Goal: Task Accomplishment & Management: Use online tool/utility

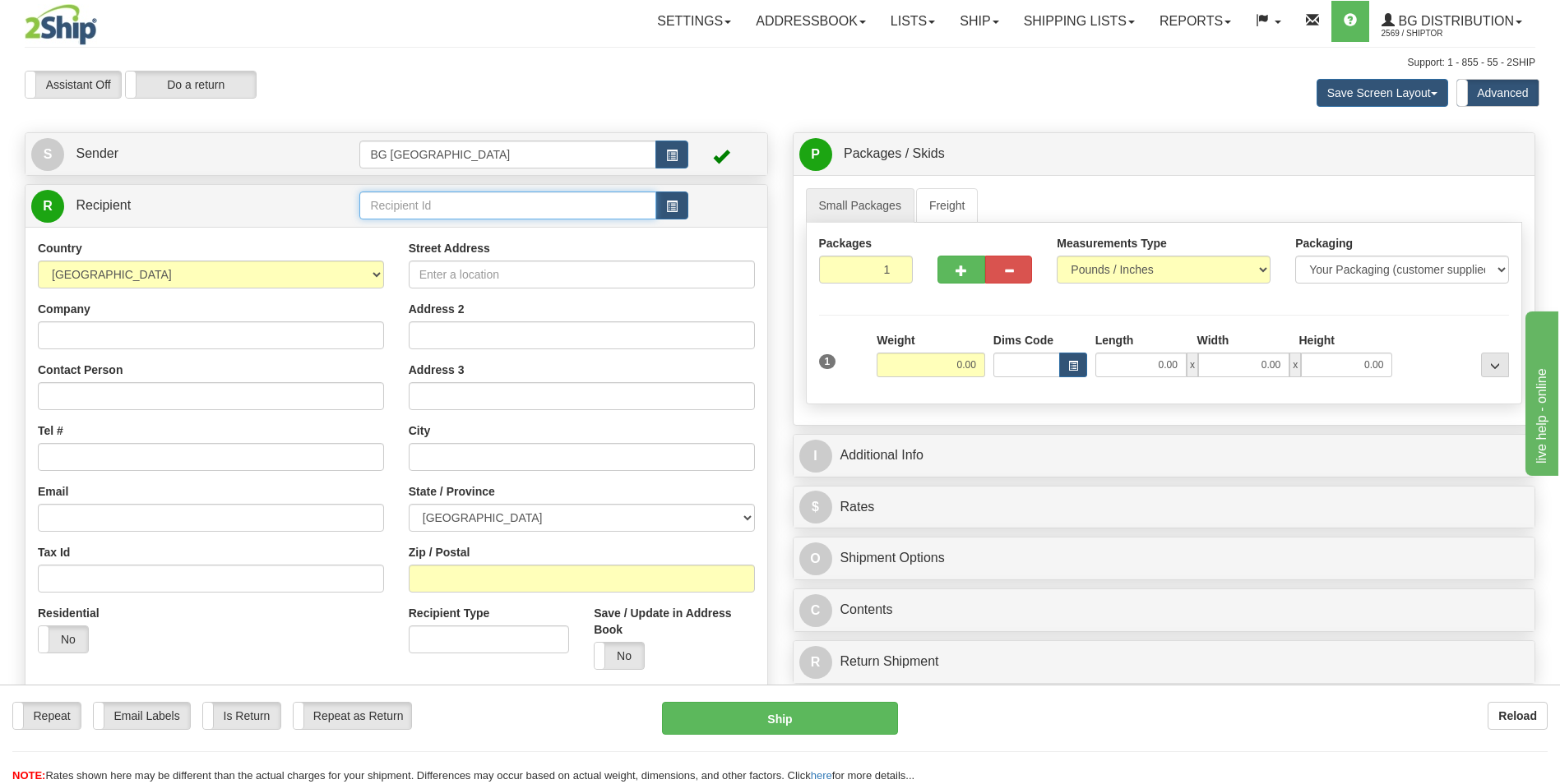
click at [466, 201] on input "text" at bounding box center [507, 205] width 296 height 28
click at [388, 228] on div "60175" at bounding box center [504, 231] width 280 height 19
type input "60175"
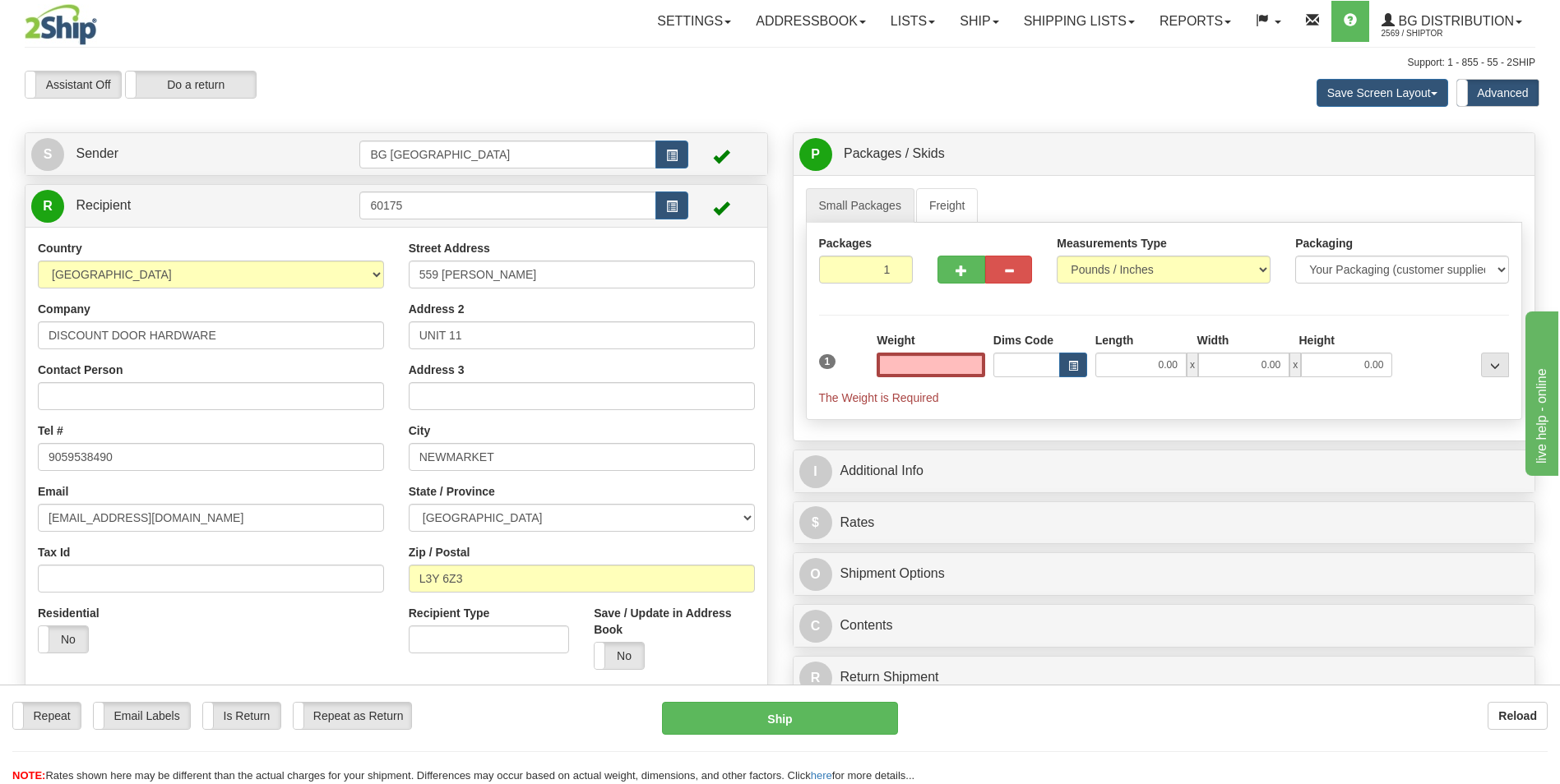
type input "0.00"
click at [220, 332] on input "DISCOUNT DOOR HARDWARE" at bounding box center [210, 335] width 346 height 28
paste input "CENTRE DE SANTE COMMUNAUTAI"
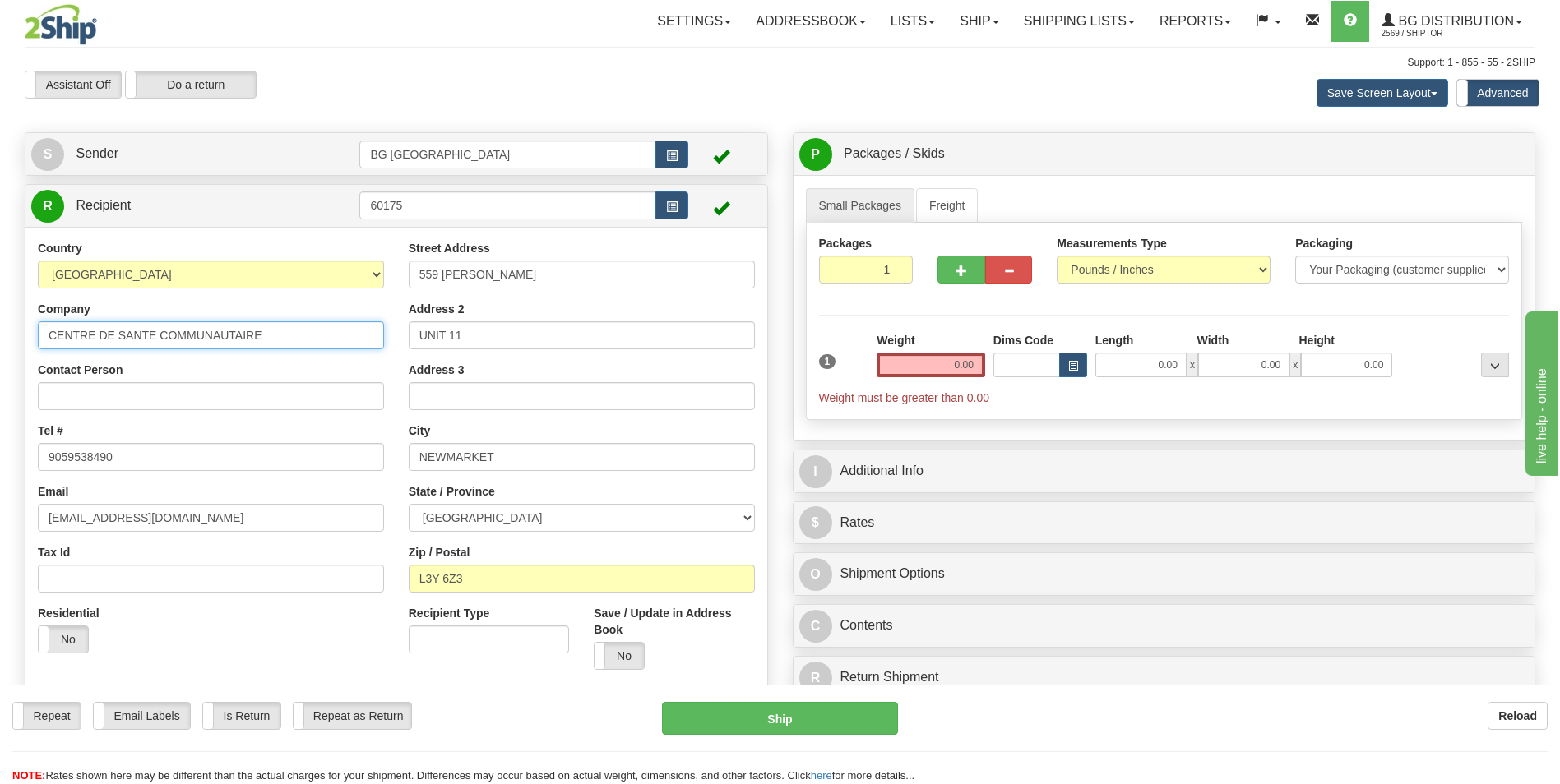
type input "CENTRE DE SANTE COMMUNAUTAIRE"
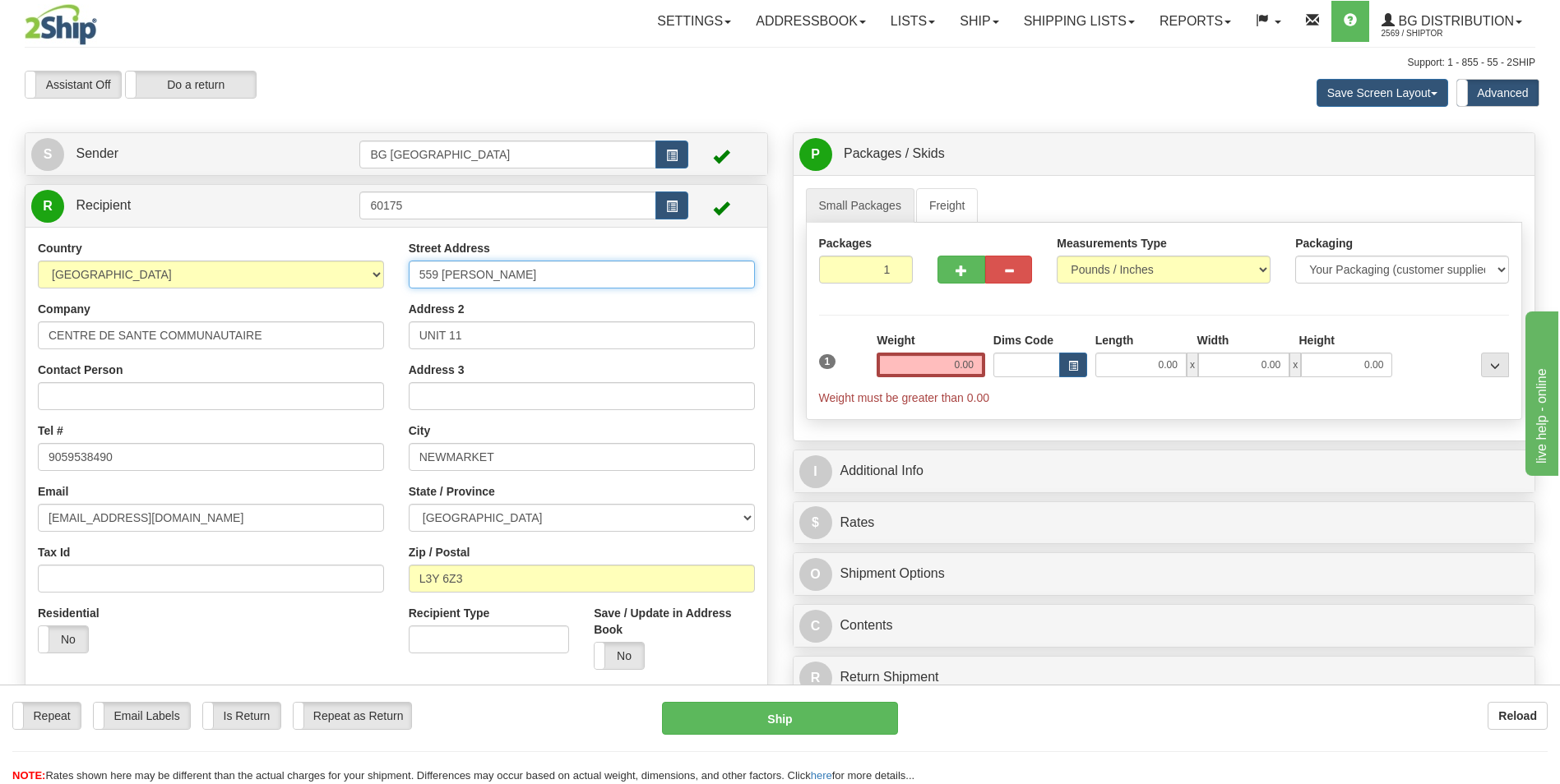
click at [518, 278] on input "559 [PERSON_NAME]" at bounding box center [581, 274] width 346 height 28
click at [214, 393] on input "Contact Person" at bounding box center [210, 395] width 346 height 28
paste input "[PERSON_NAME] NIAGARA"
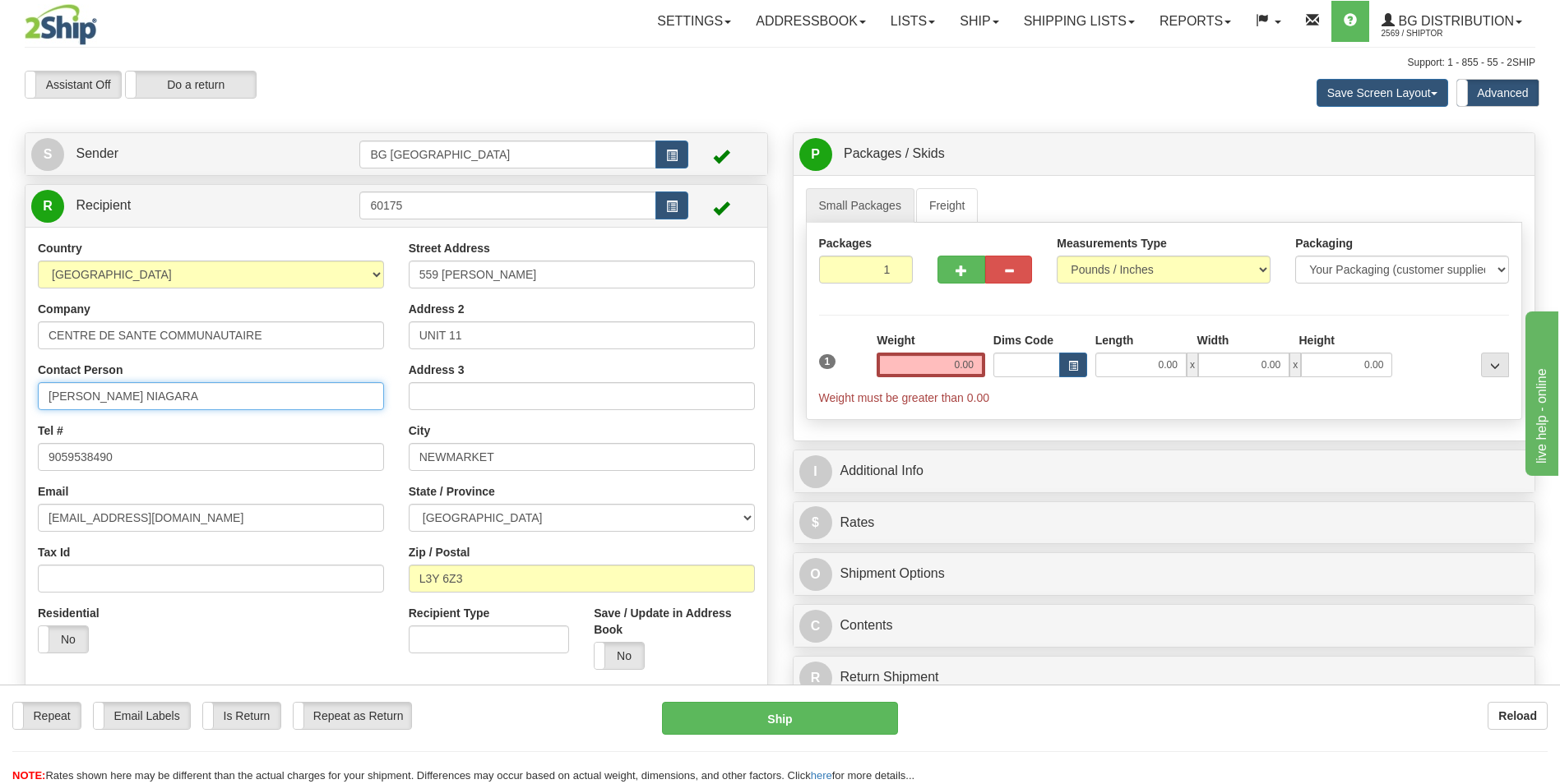
type input "[PERSON_NAME] NIAGARA"
click at [651, 278] on input "559 [PERSON_NAME]" at bounding box center [581, 274] width 346 height 28
paste input "[STREET_ADDRESS][PERSON_NAME]"
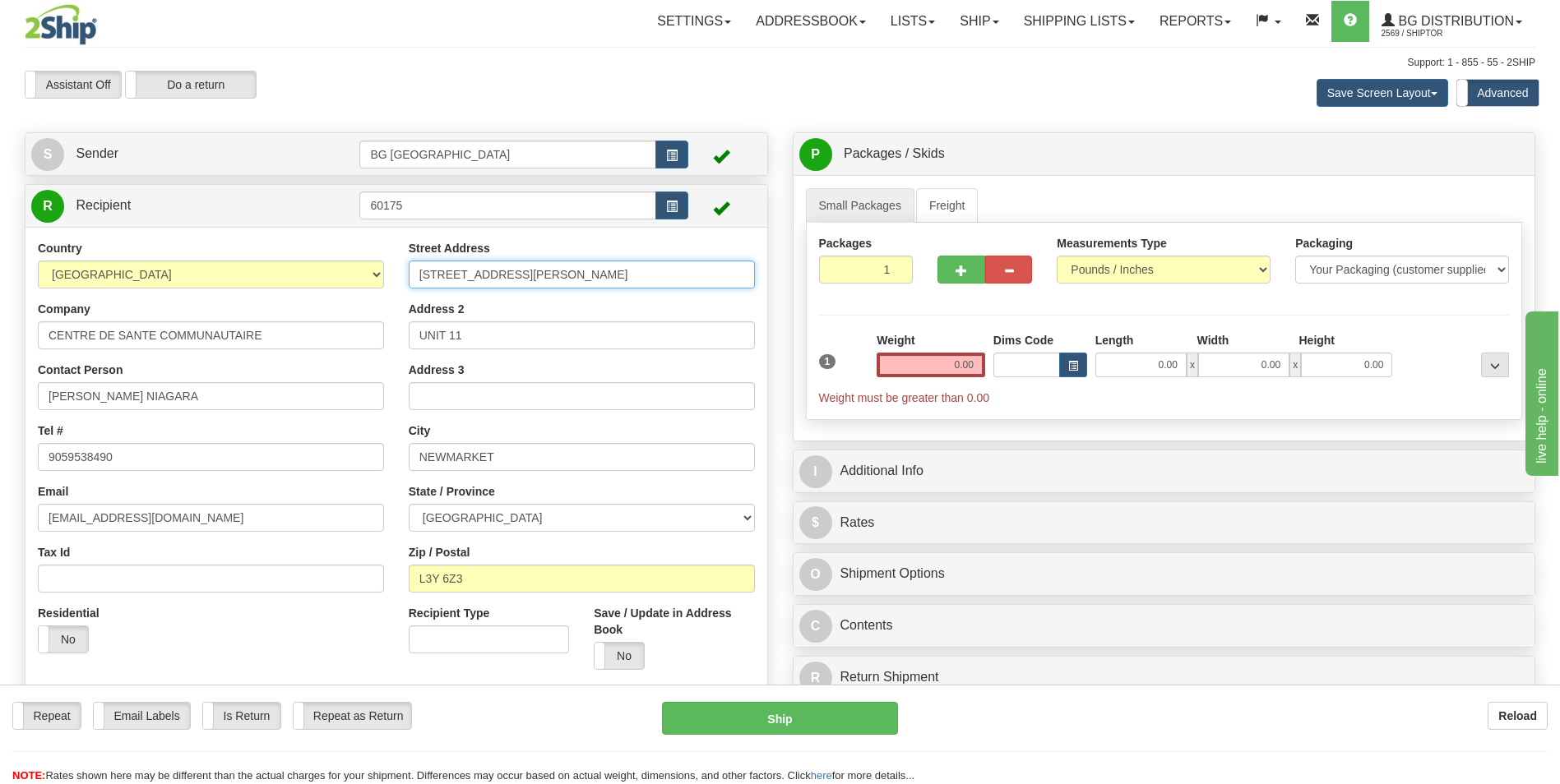
type input "[STREET_ADDRESS][PERSON_NAME]"
click at [541, 328] on input "UNIT 11" at bounding box center [581, 335] width 346 height 28
click at [239, 400] on input "[PERSON_NAME] NIAGARA" at bounding box center [210, 395] width 346 height 28
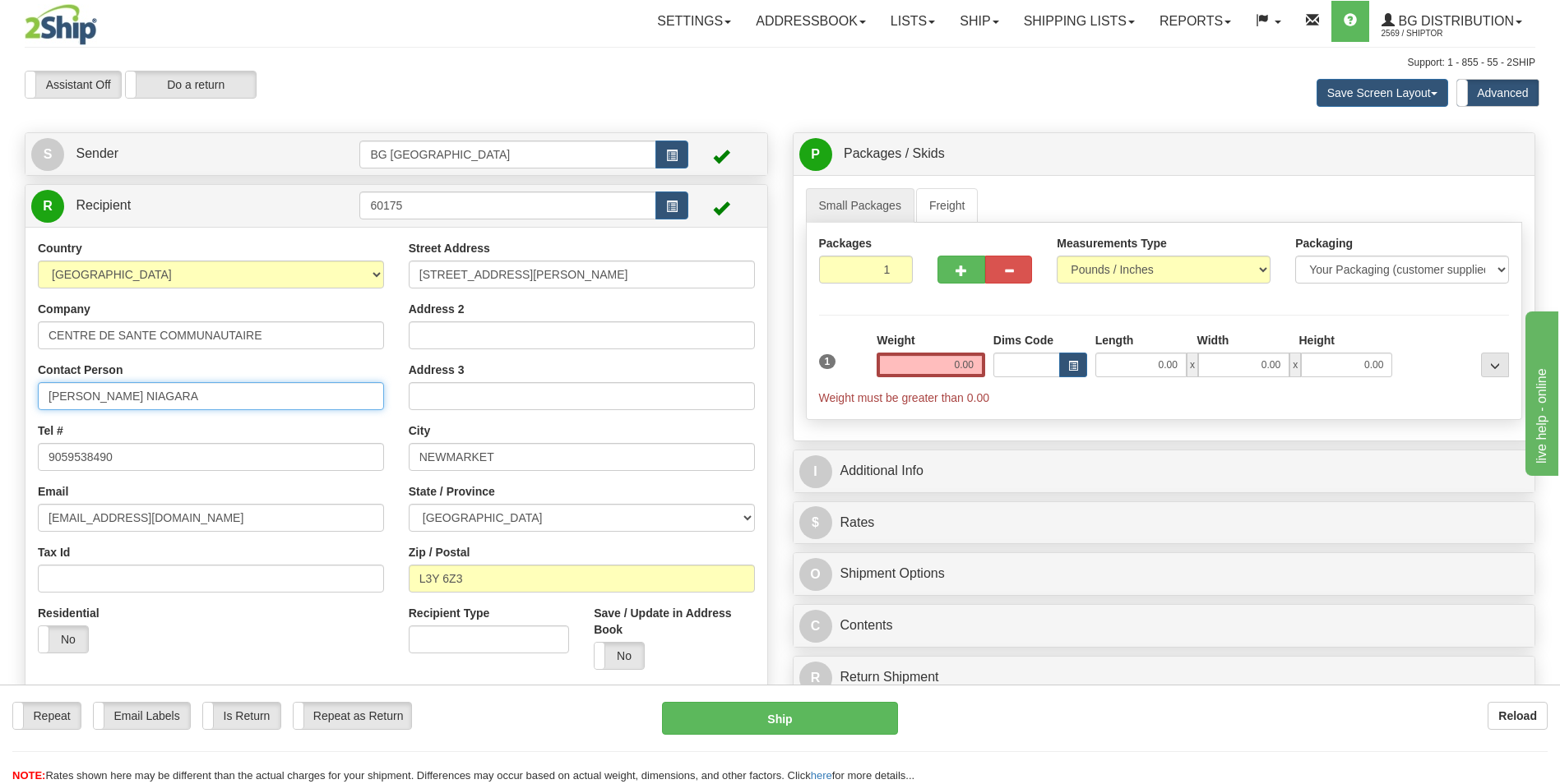
click at [239, 400] on input "[PERSON_NAME] NIAGARA" at bounding box center [210, 395] width 346 height 28
paste input "[PERSON_NAME] [PHONE_NUMBER]"
type input "[PERSON_NAME] [PHONE_NUMBER]"
click at [534, 318] on div "Address 2" at bounding box center [581, 326] width 346 height 49
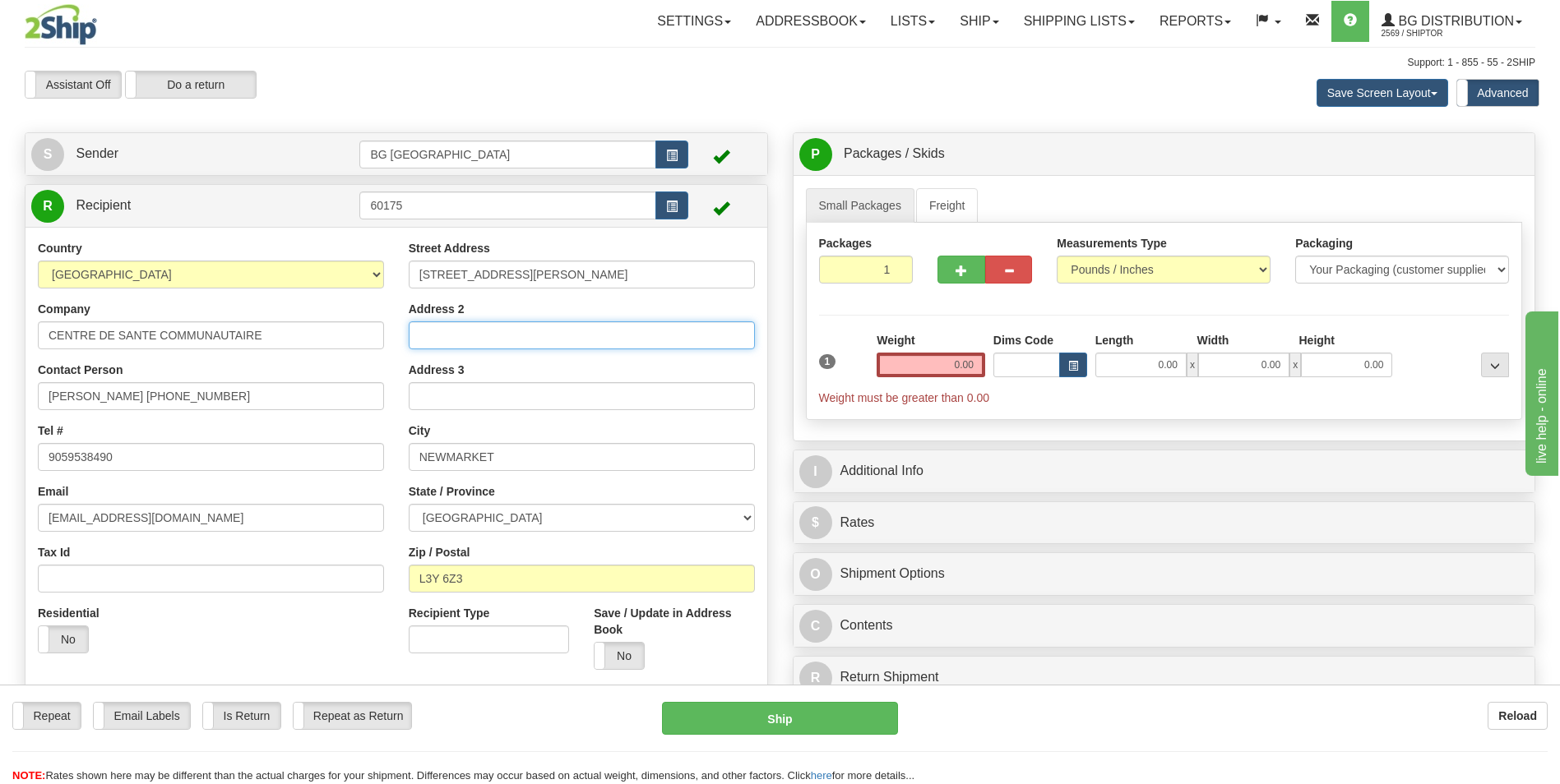
click at [533, 323] on input "Address 2" at bounding box center [581, 335] width 346 height 28
paste input "[PERSON_NAME] NIAGARA"
type input "[PERSON_NAME] NIAGARA"
click at [491, 453] on input "NEWMARKET" at bounding box center [581, 457] width 346 height 28
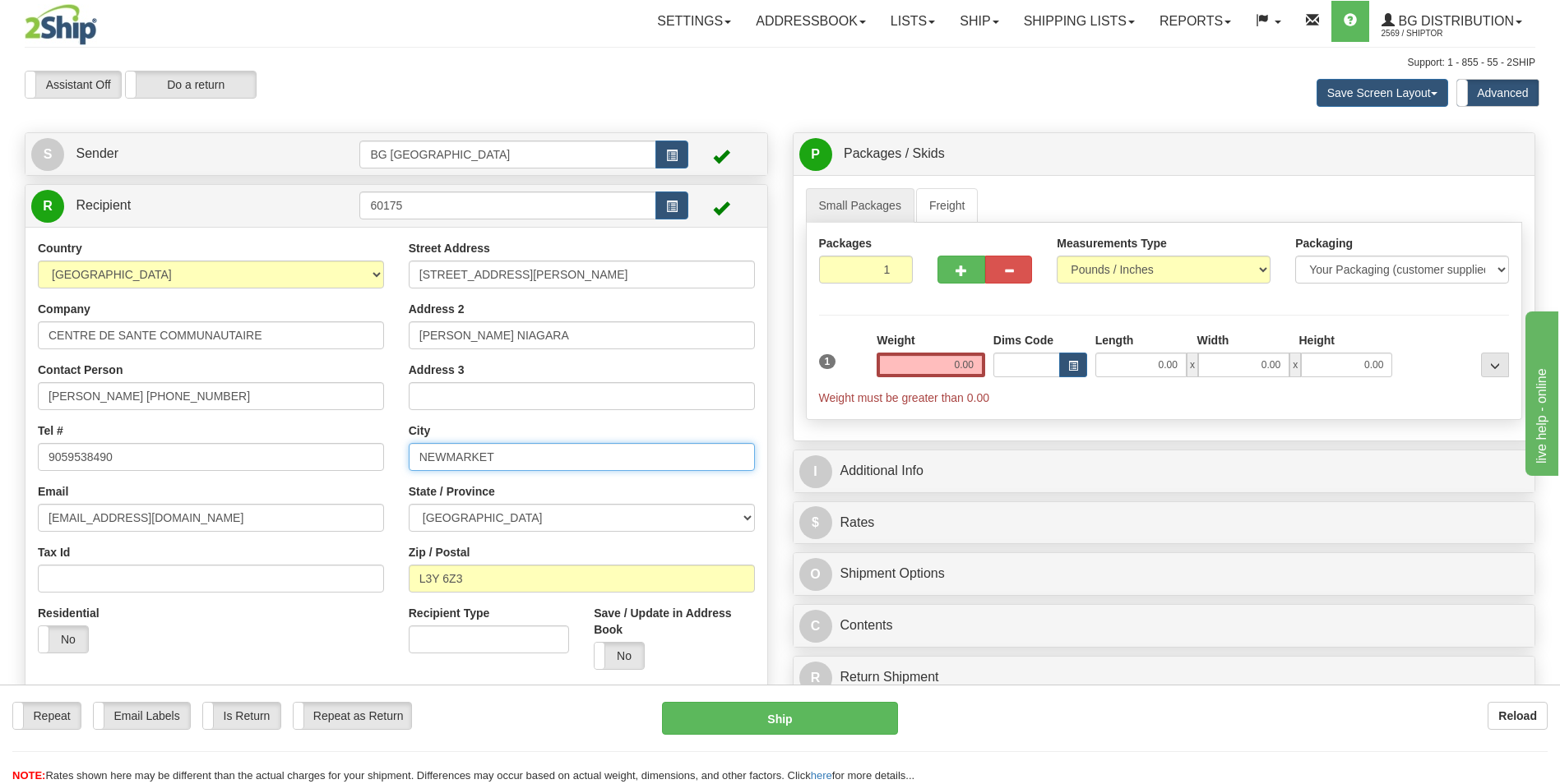
click at [491, 453] on input "NEWMARKET" at bounding box center [581, 457] width 346 height 28
paste input "[PERSON_NAME]"
type input "[PERSON_NAME]"
click at [445, 575] on input "L3Y 6Z3" at bounding box center [581, 578] width 346 height 28
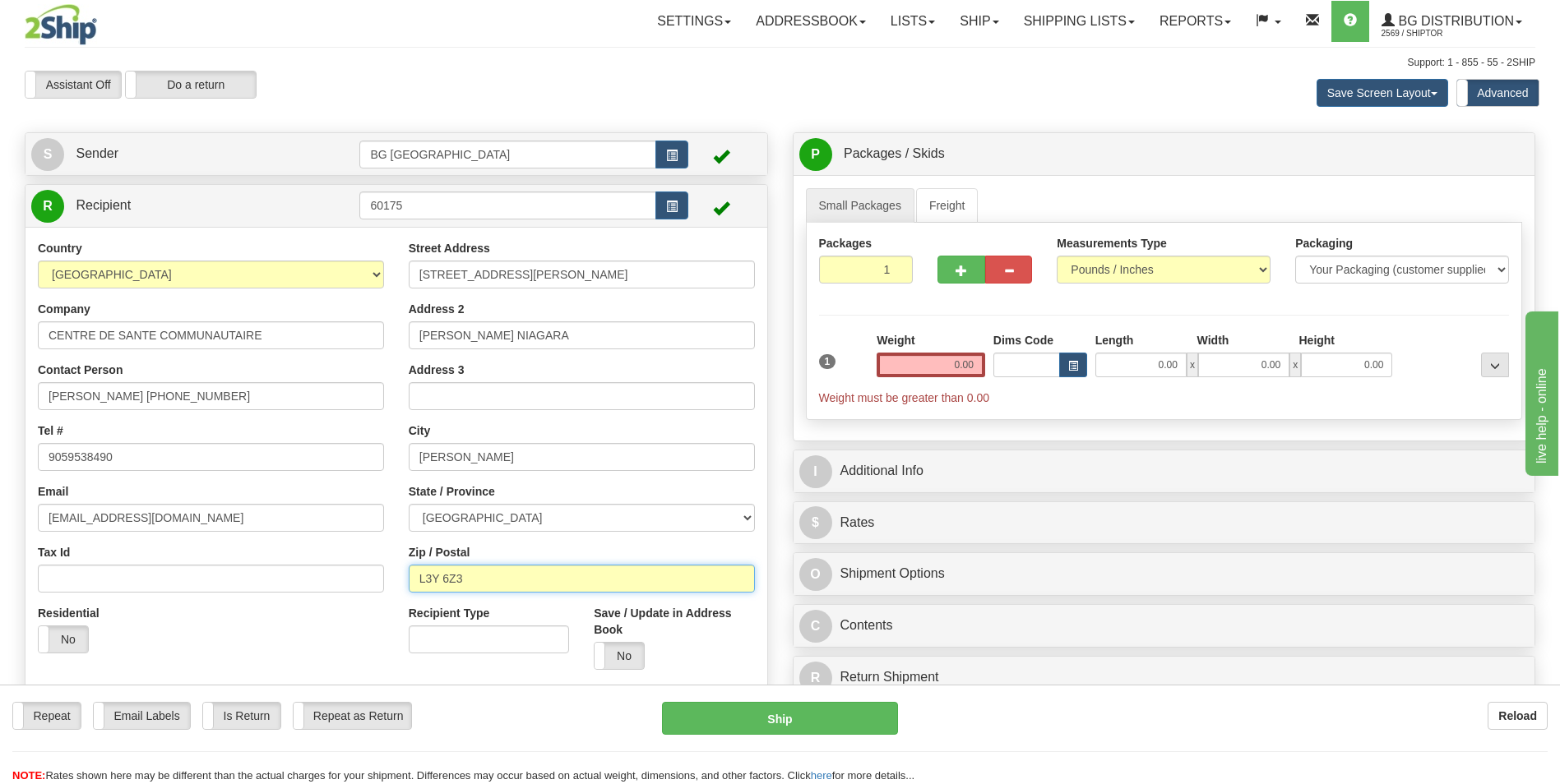
click at [445, 575] on input "L3Y 6Z3" at bounding box center [581, 578] width 346 height 28
paste input "M 1P5"
type input "L3M 1P5"
click at [934, 344] on div "Weight 0.00" at bounding box center [931, 355] width 109 height 45
click at [931, 359] on input "0.00" at bounding box center [931, 364] width 109 height 24
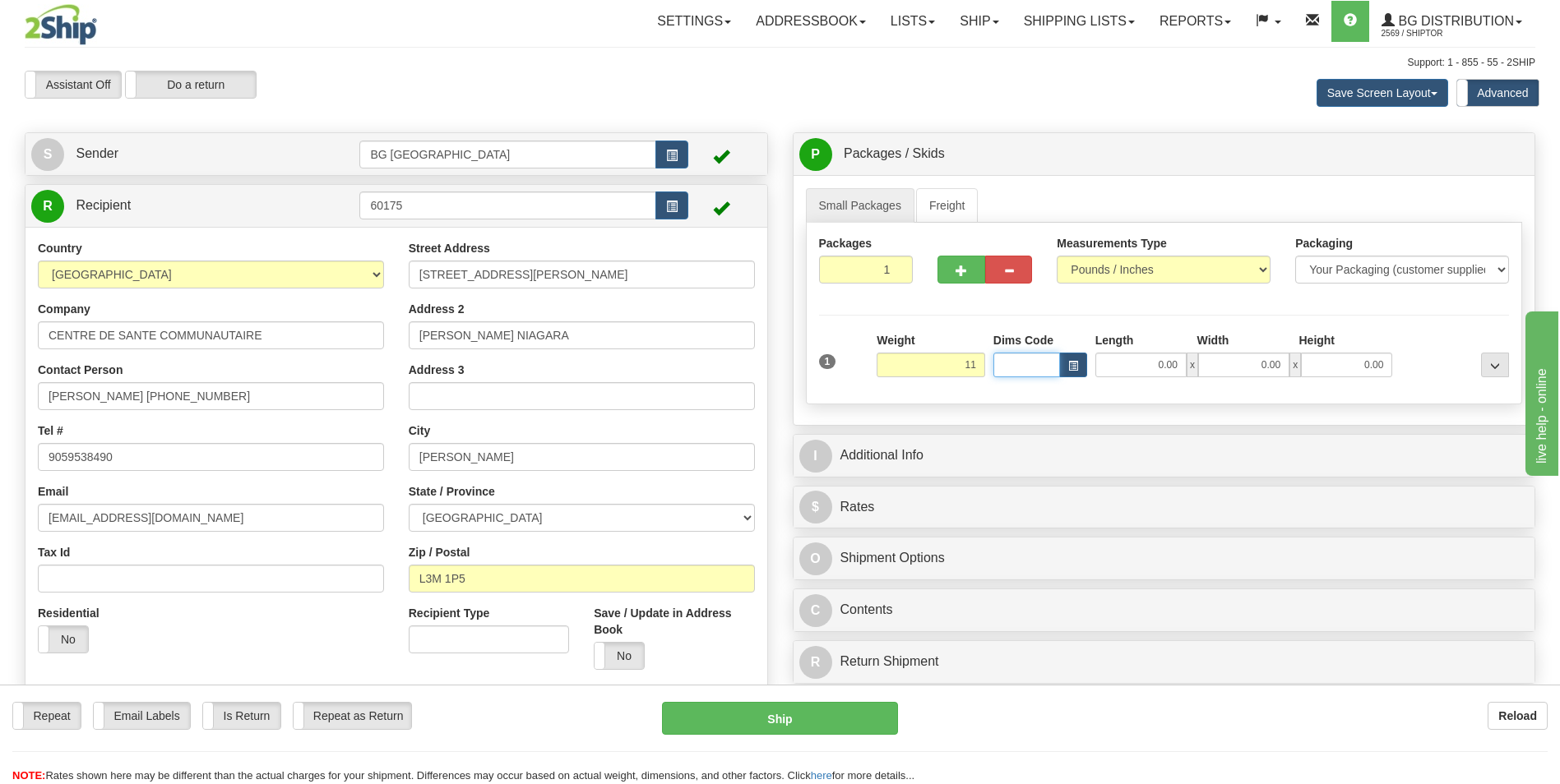
type input "11.00"
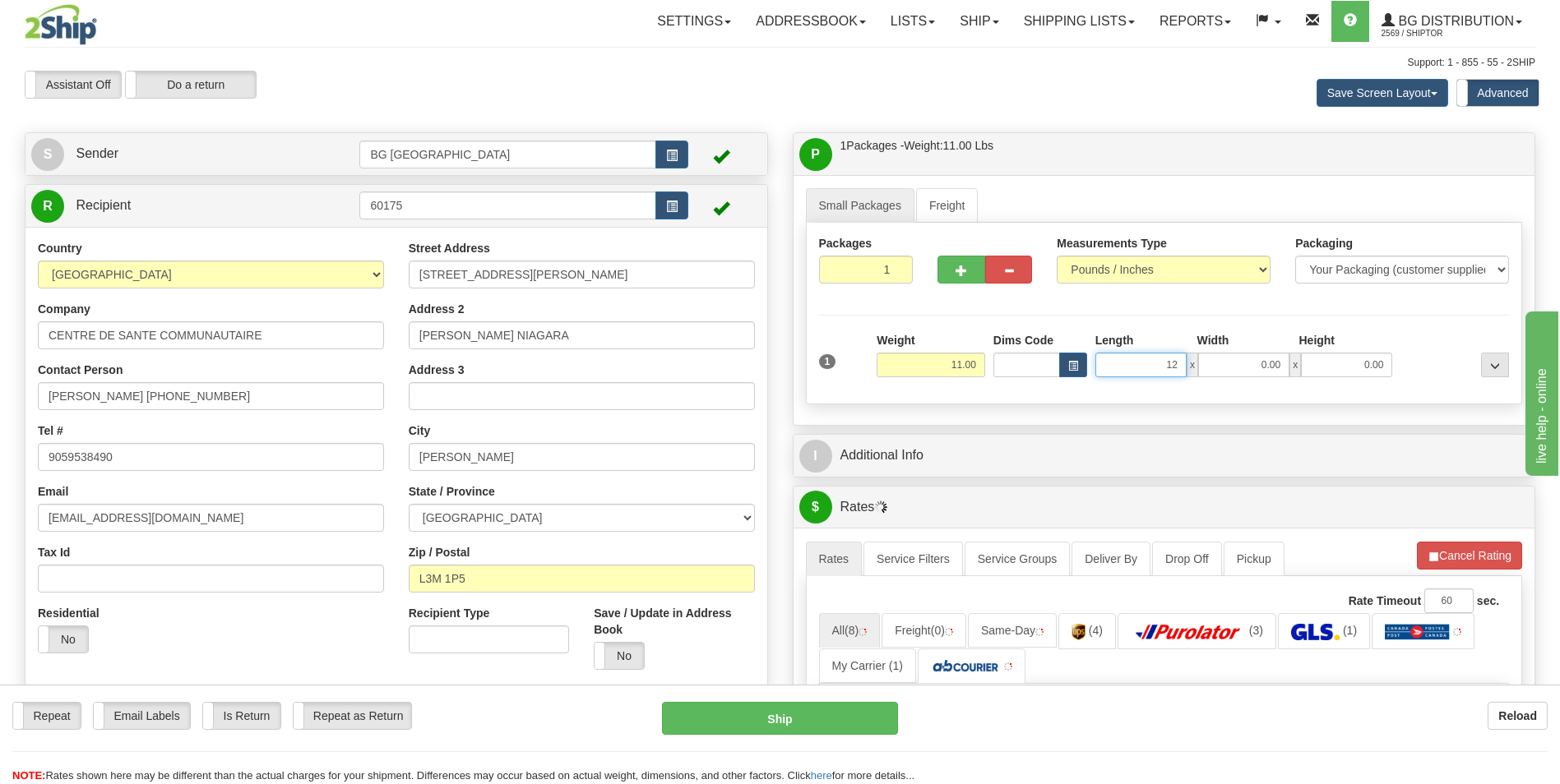
type input "12.00"
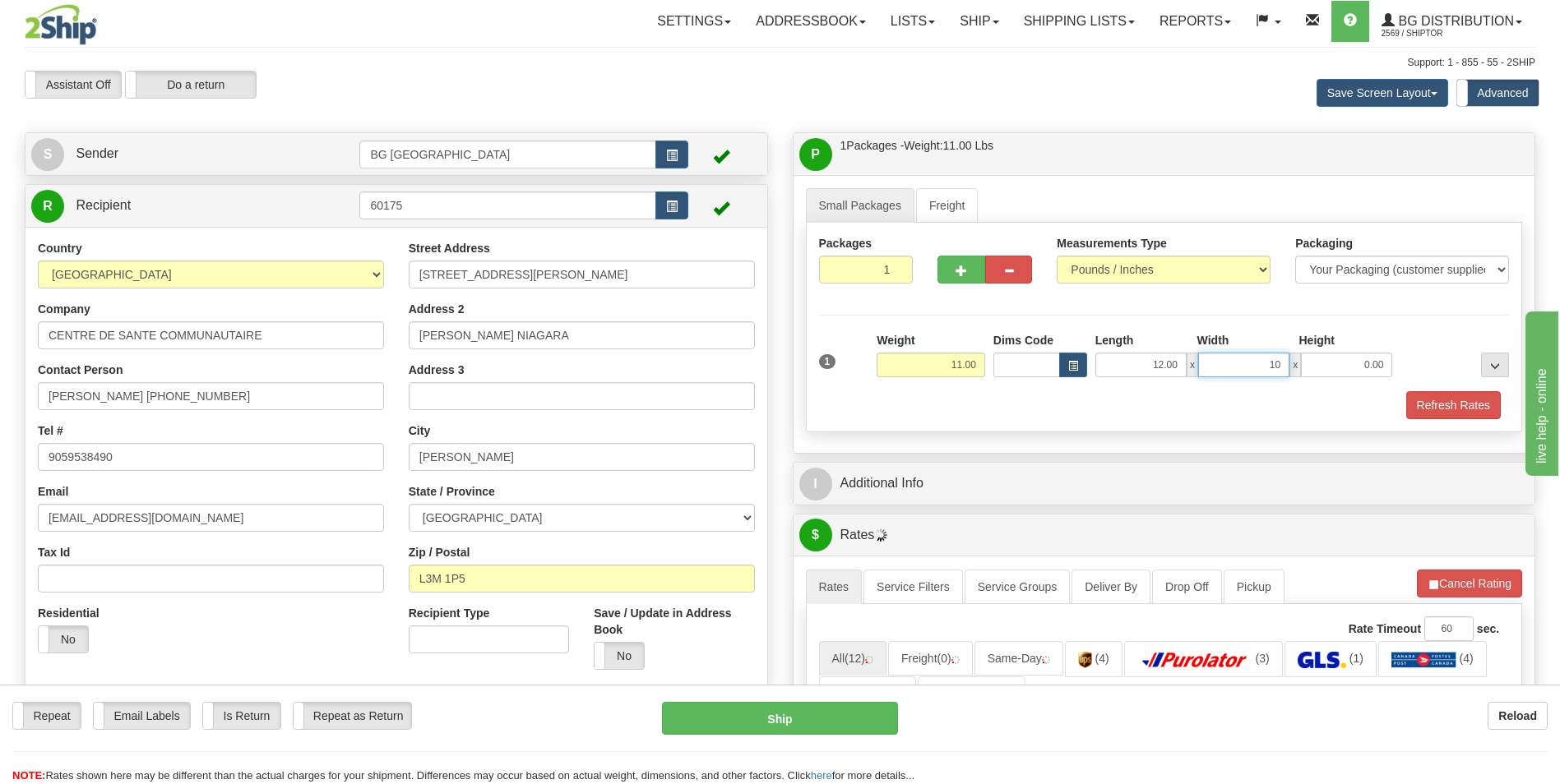
type input "10.00"
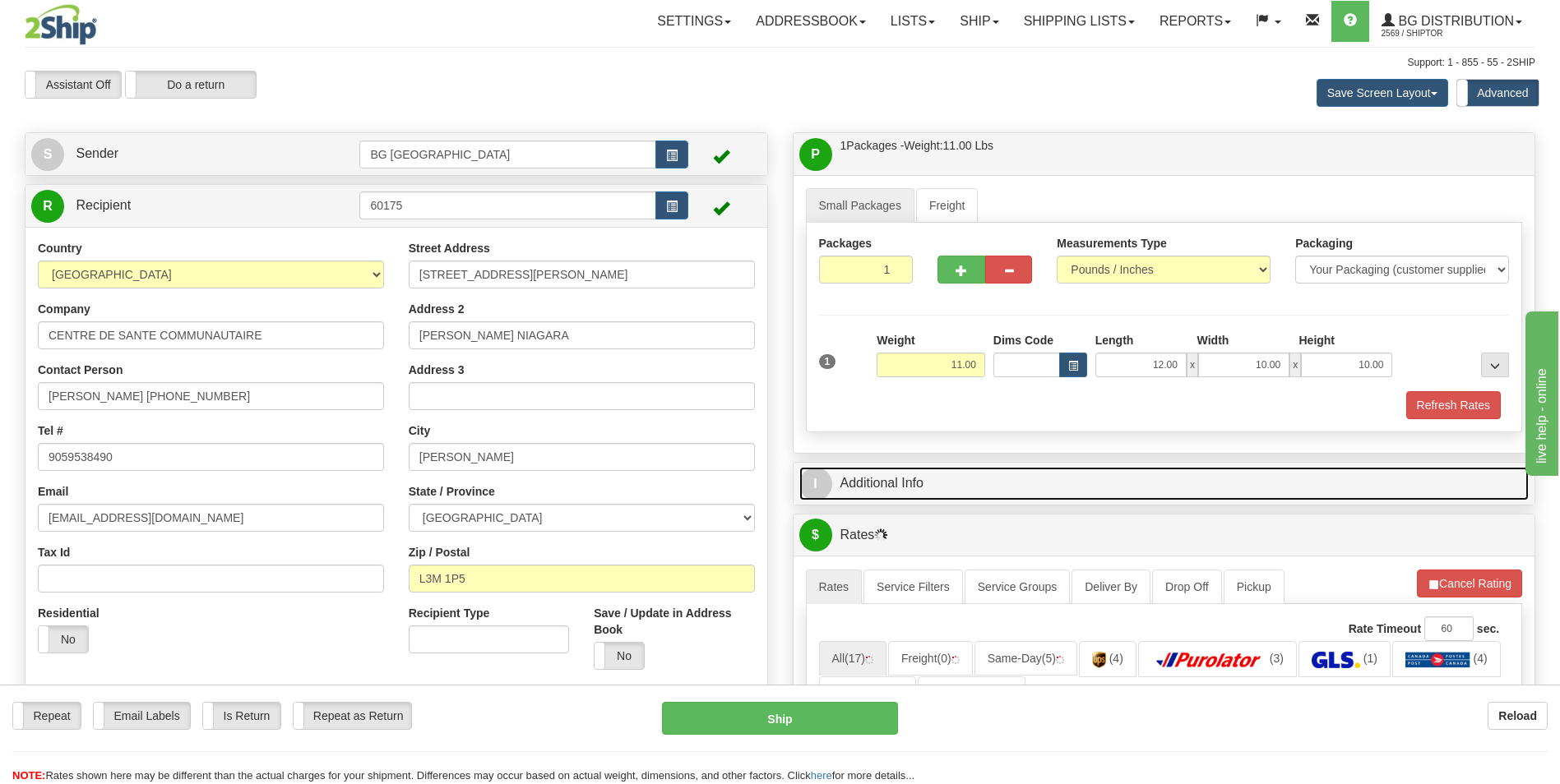
click at [931, 467] on link "I Additional Info" at bounding box center [1165, 484] width 730 height 34
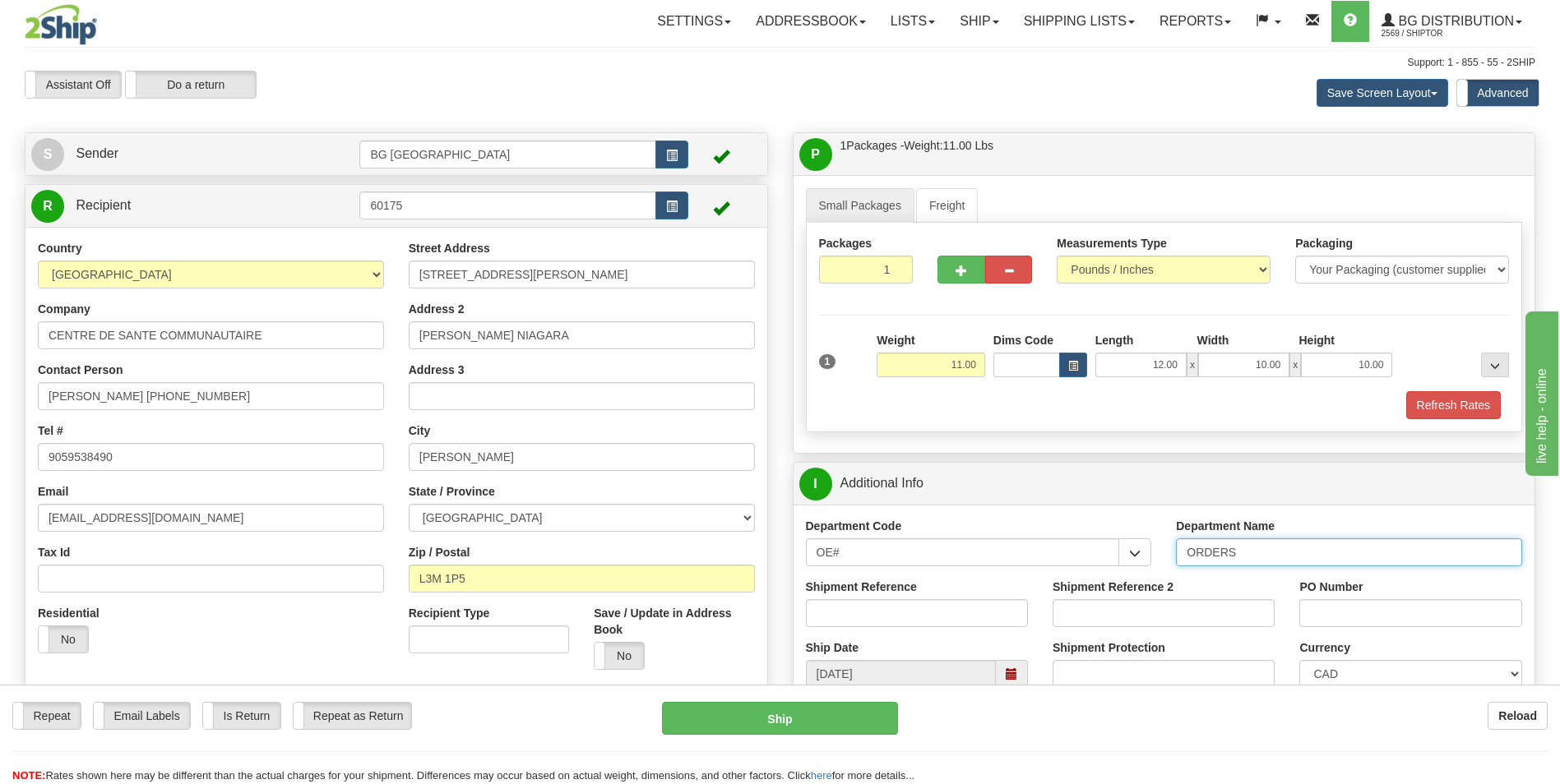
click at [1287, 562] on input "ORDERS" at bounding box center [1349, 552] width 346 height 28
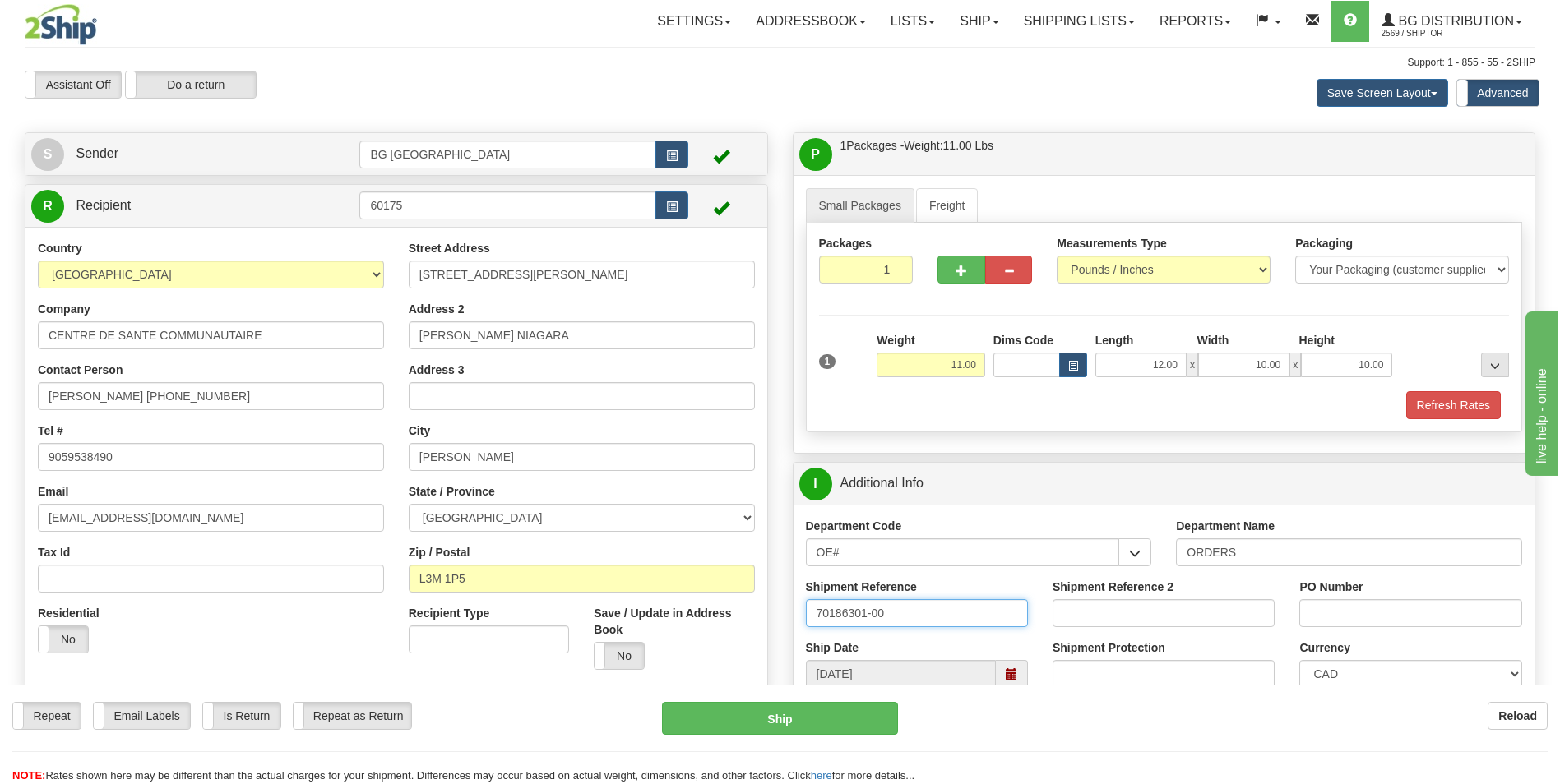
type input "70186301-00"
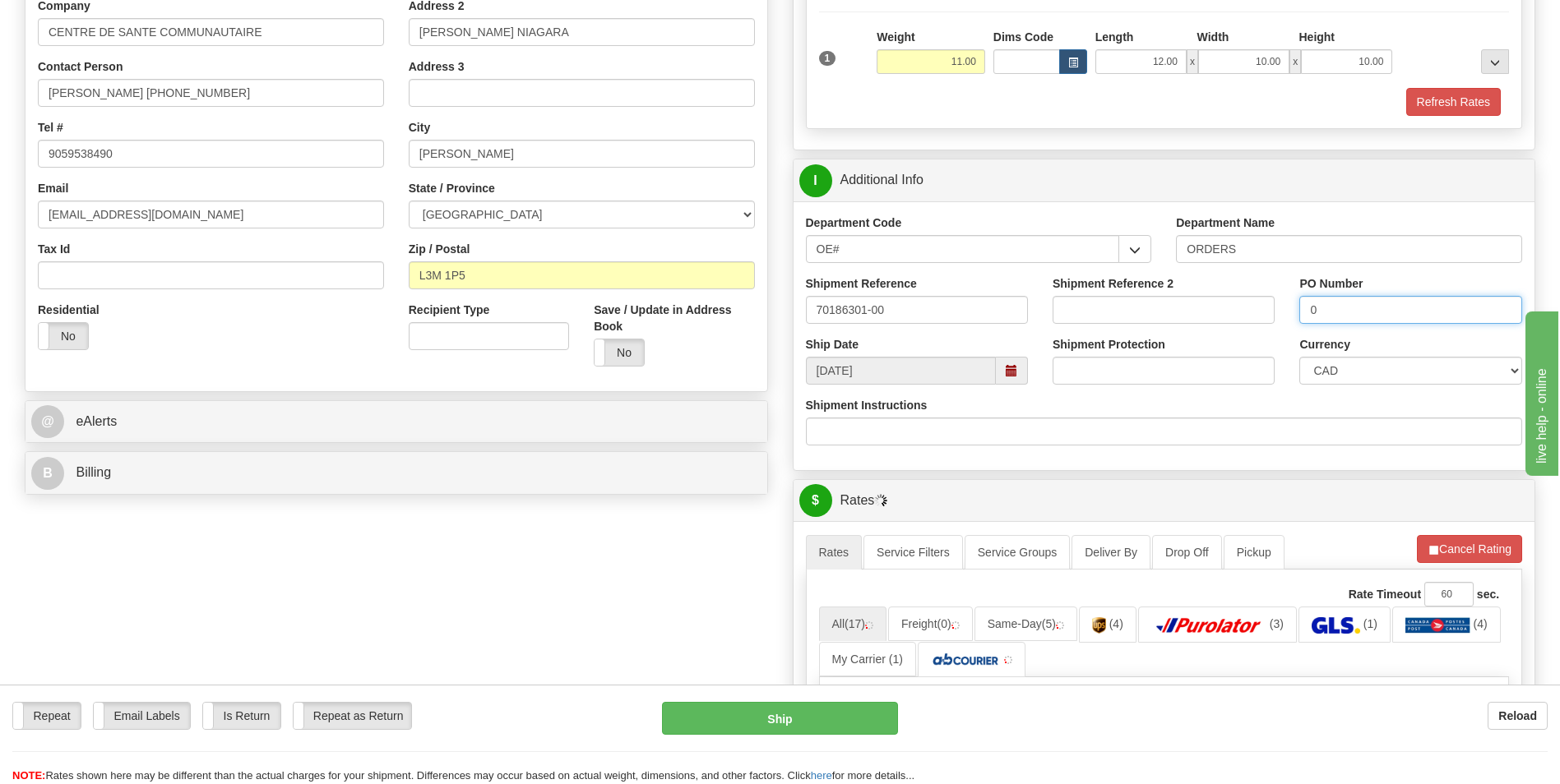
scroll to position [329, 0]
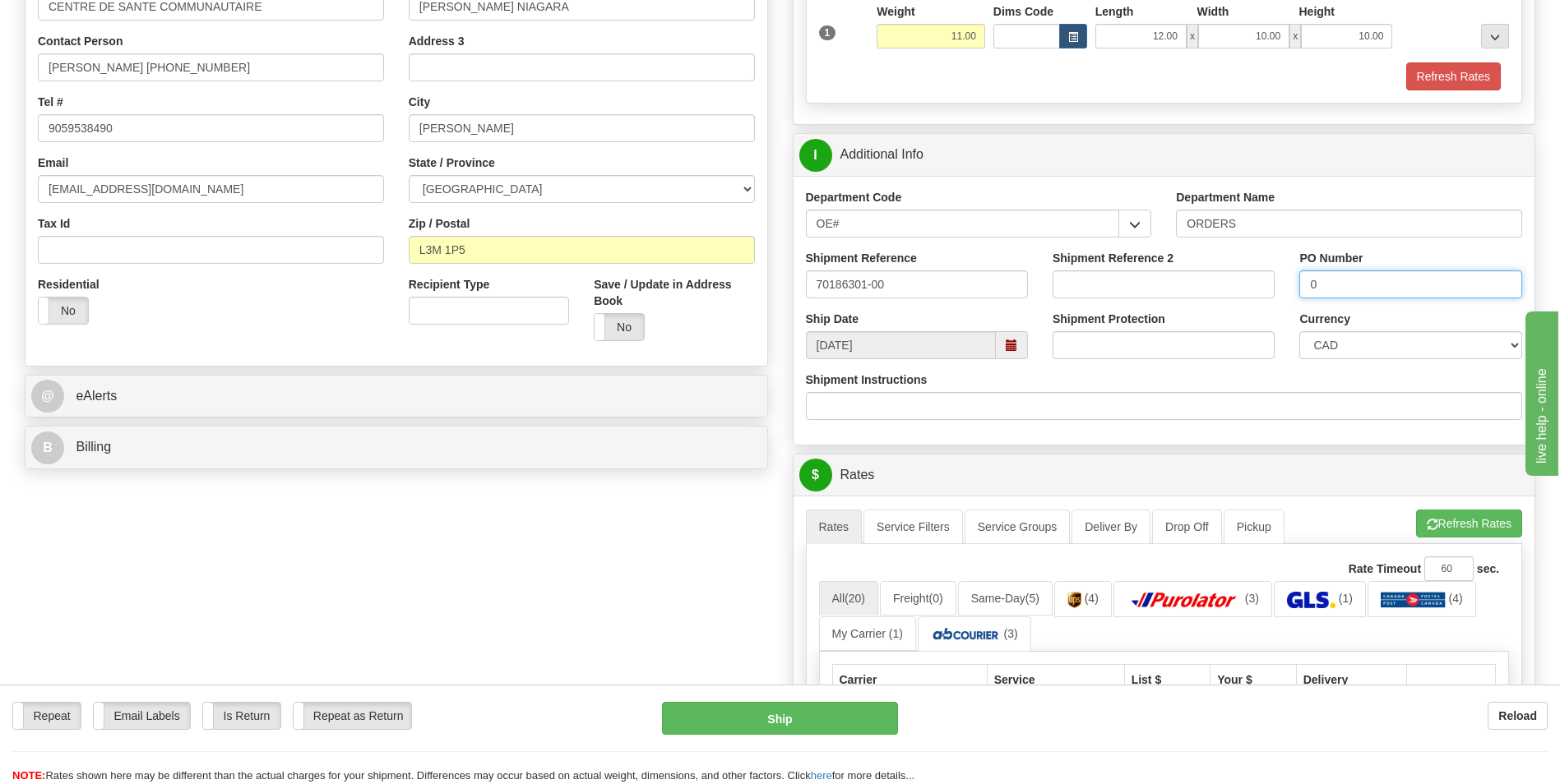
type input "0"
click at [1472, 523] on button "Refresh Rates" at bounding box center [1469, 523] width 106 height 28
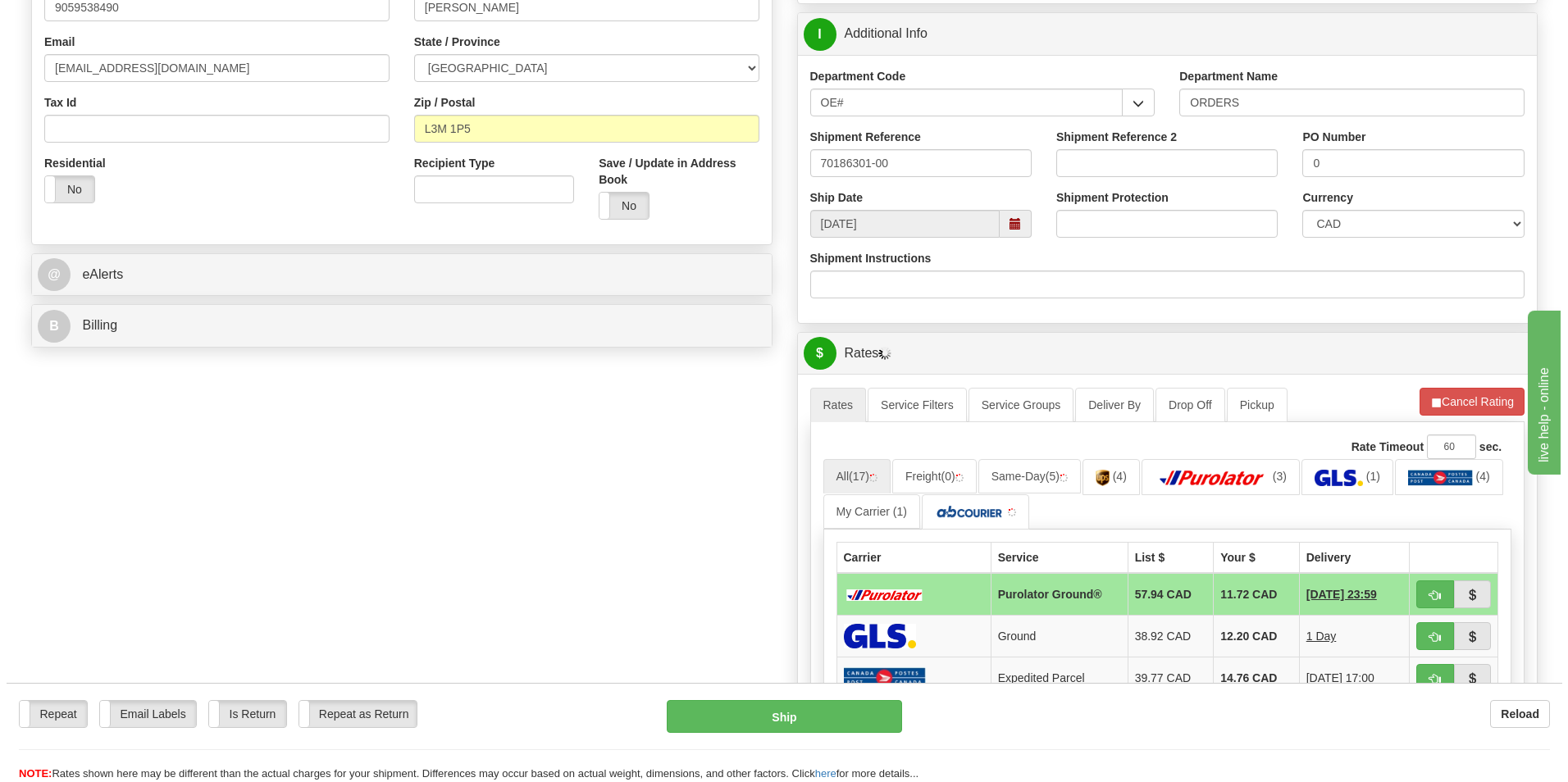
scroll to position [492, 0]
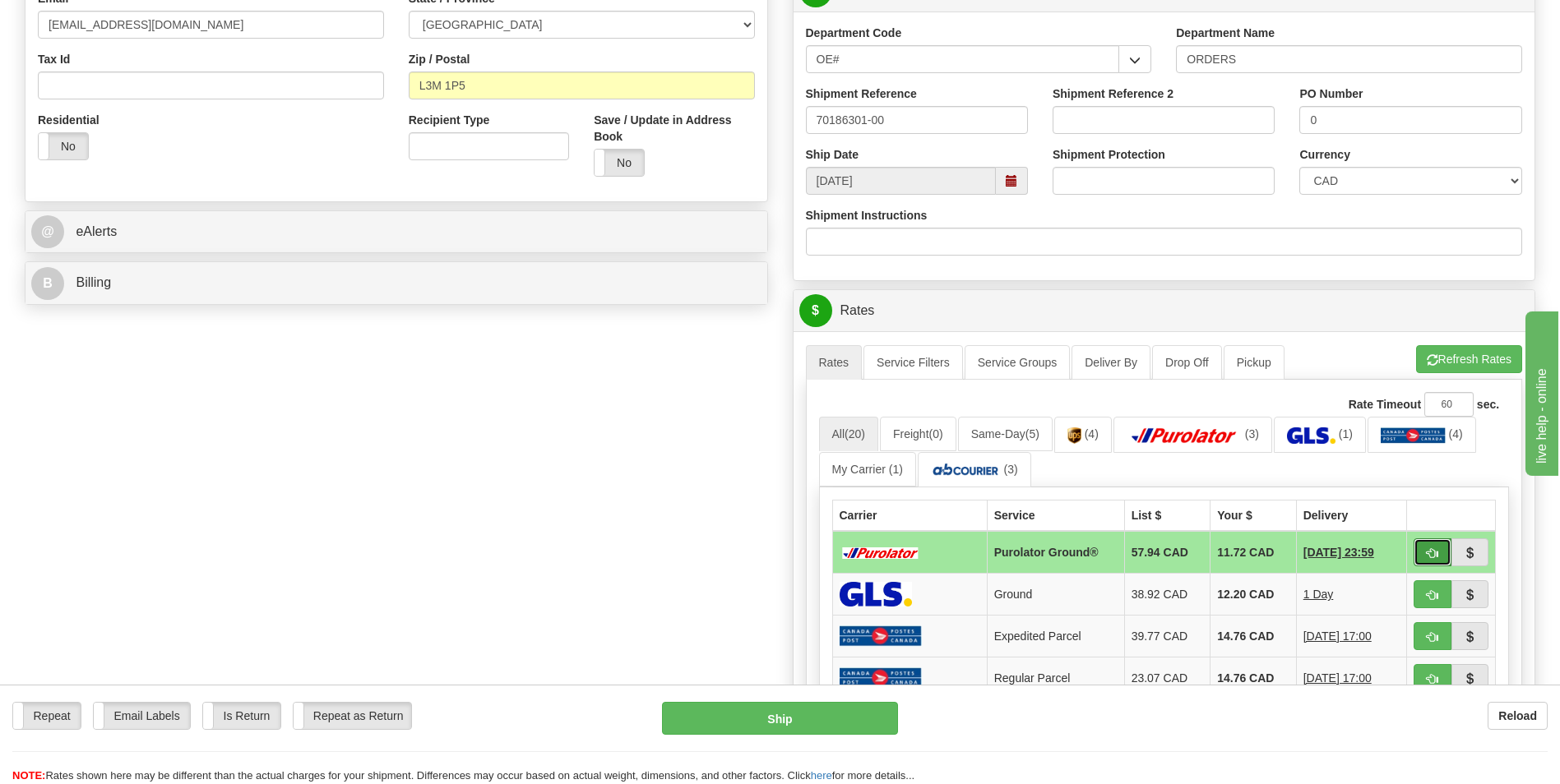
click at [1423, 550] on button "button" at bounding box center [1432, 552] width 38 height 28
type input "260"
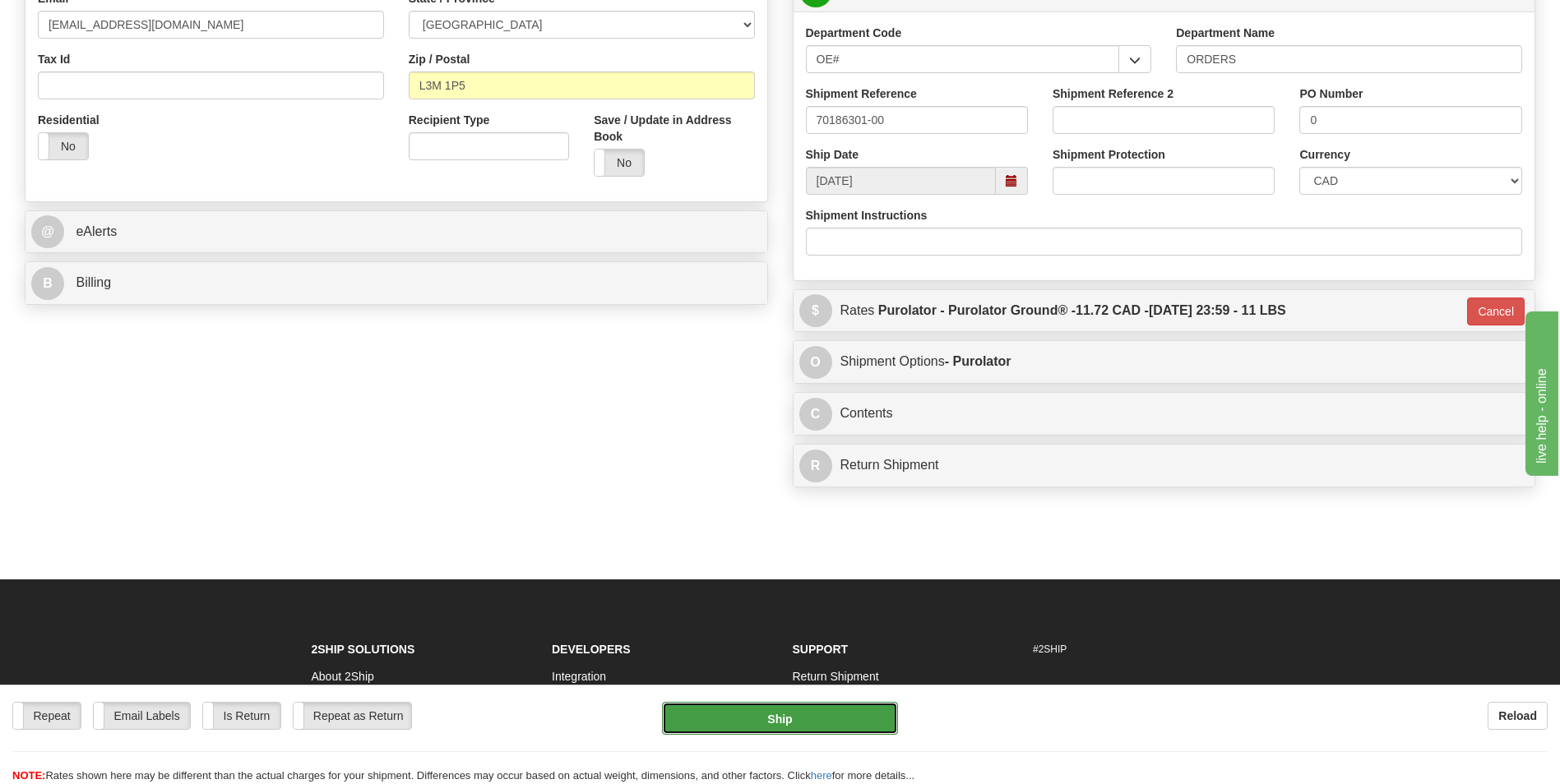
click at [861, 706] on button "Ship" at bounding box center [780, 718] width 236 height 33
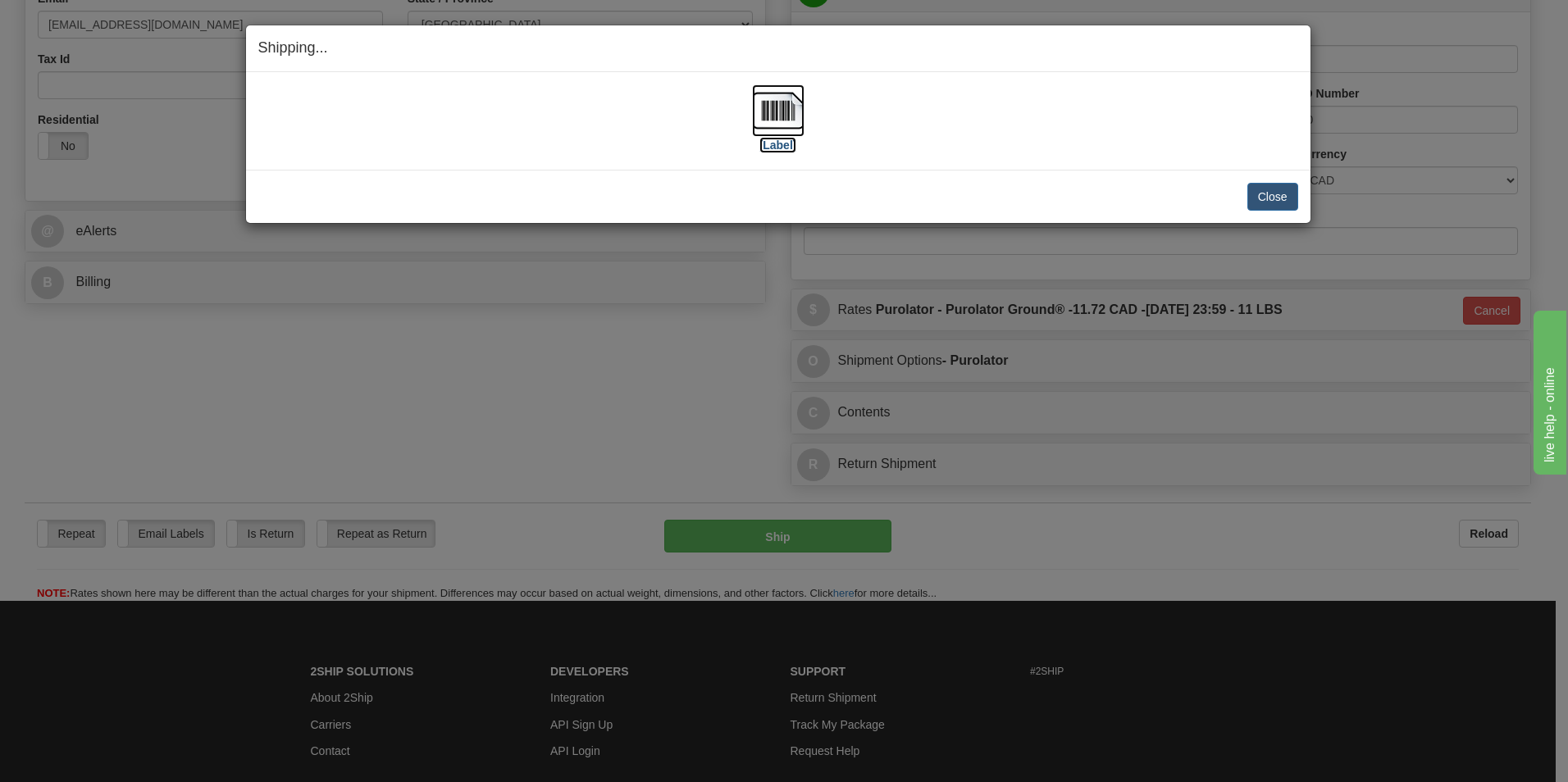
click at [777, 91] on img at bounding box center [778, 111] width 53 height 53
click at [1288, 201] on button "Close" at bounding box center [1272, 196] width 51 height 28
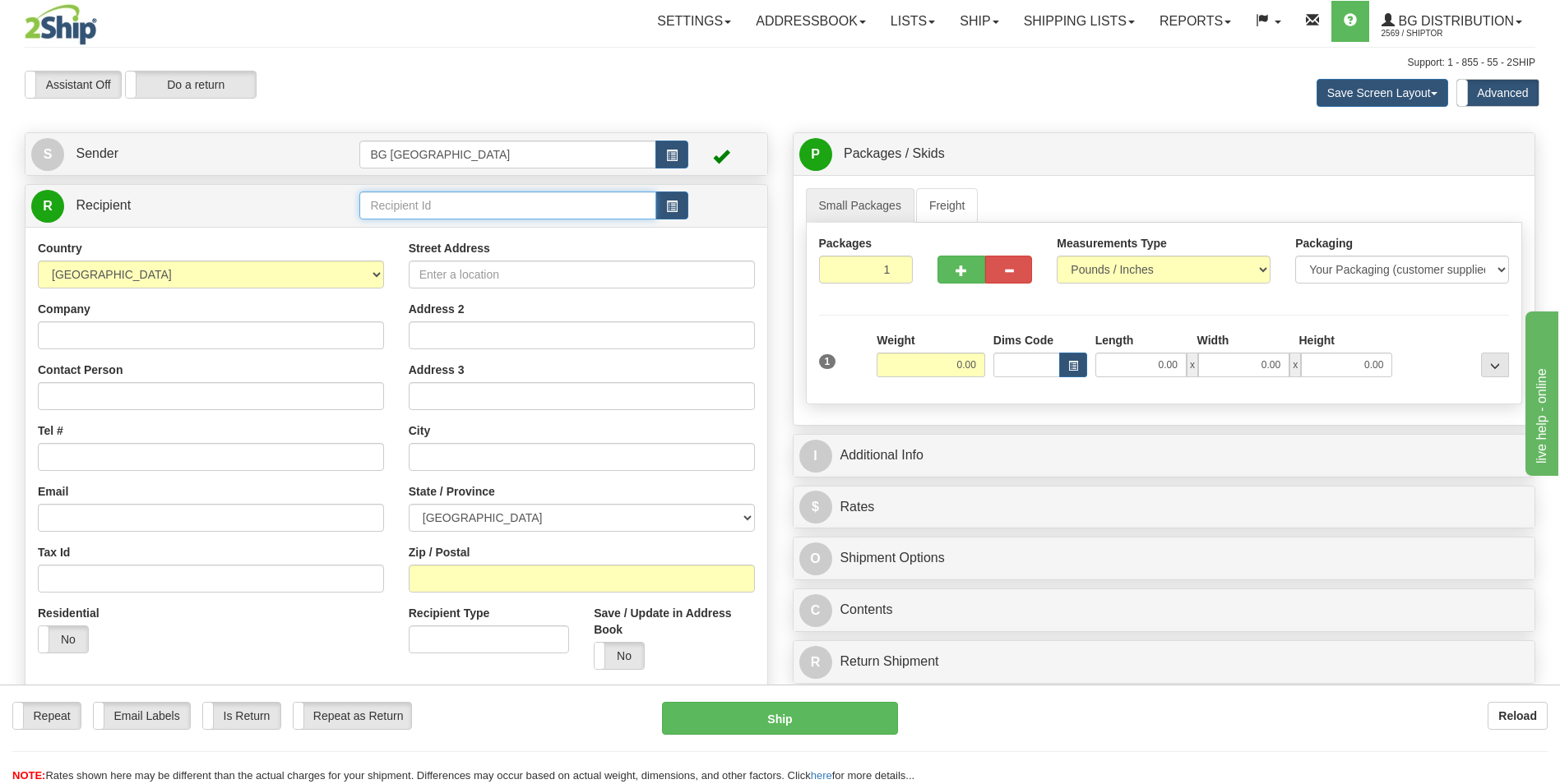
click at [479, 209] on input "text" at bounding box center [507, 205] width 296 height 28
click at [417, 236] on div "60040" at bounding box center [504, 231] width 280 height 19
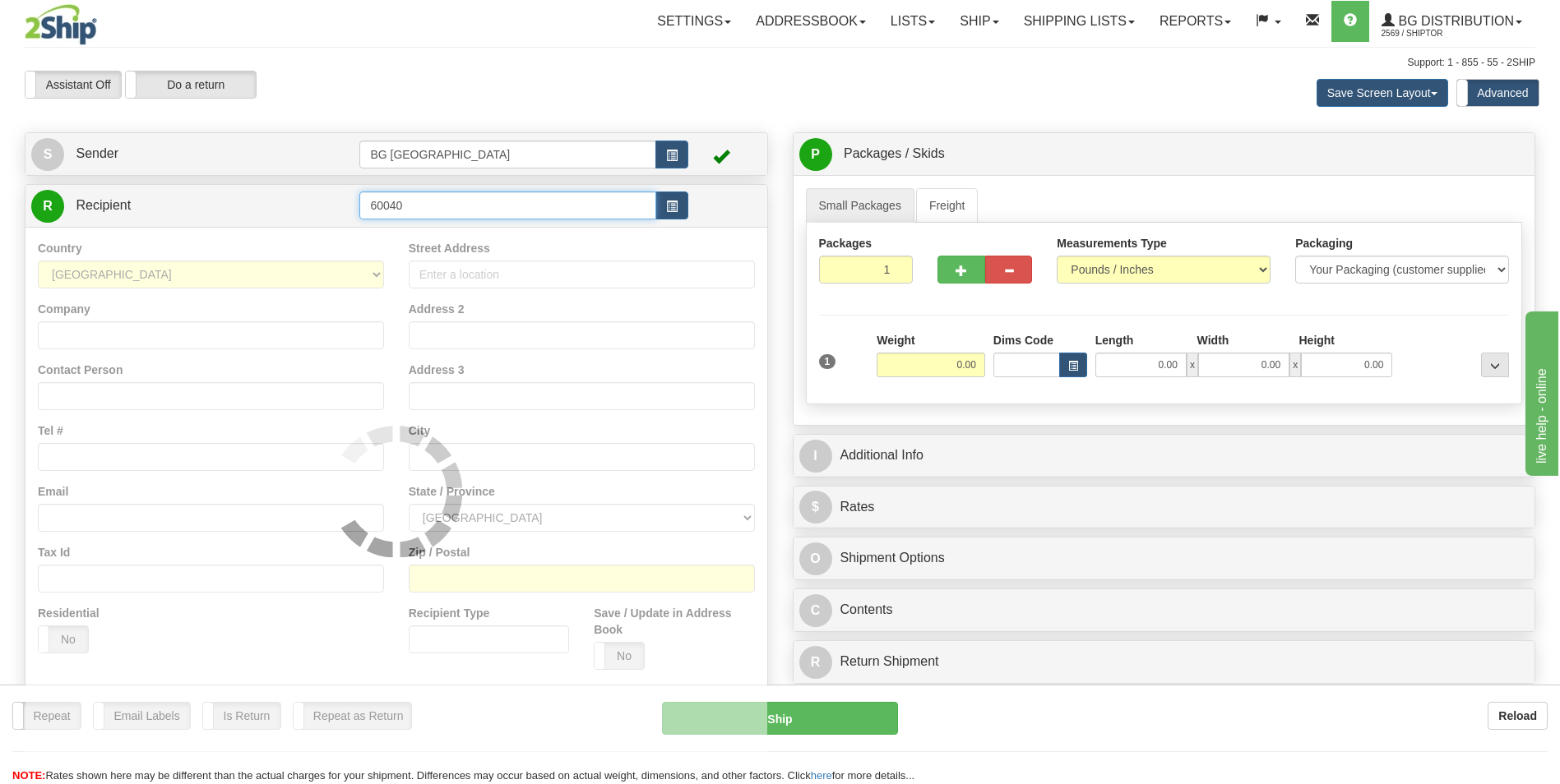
type input "60040"
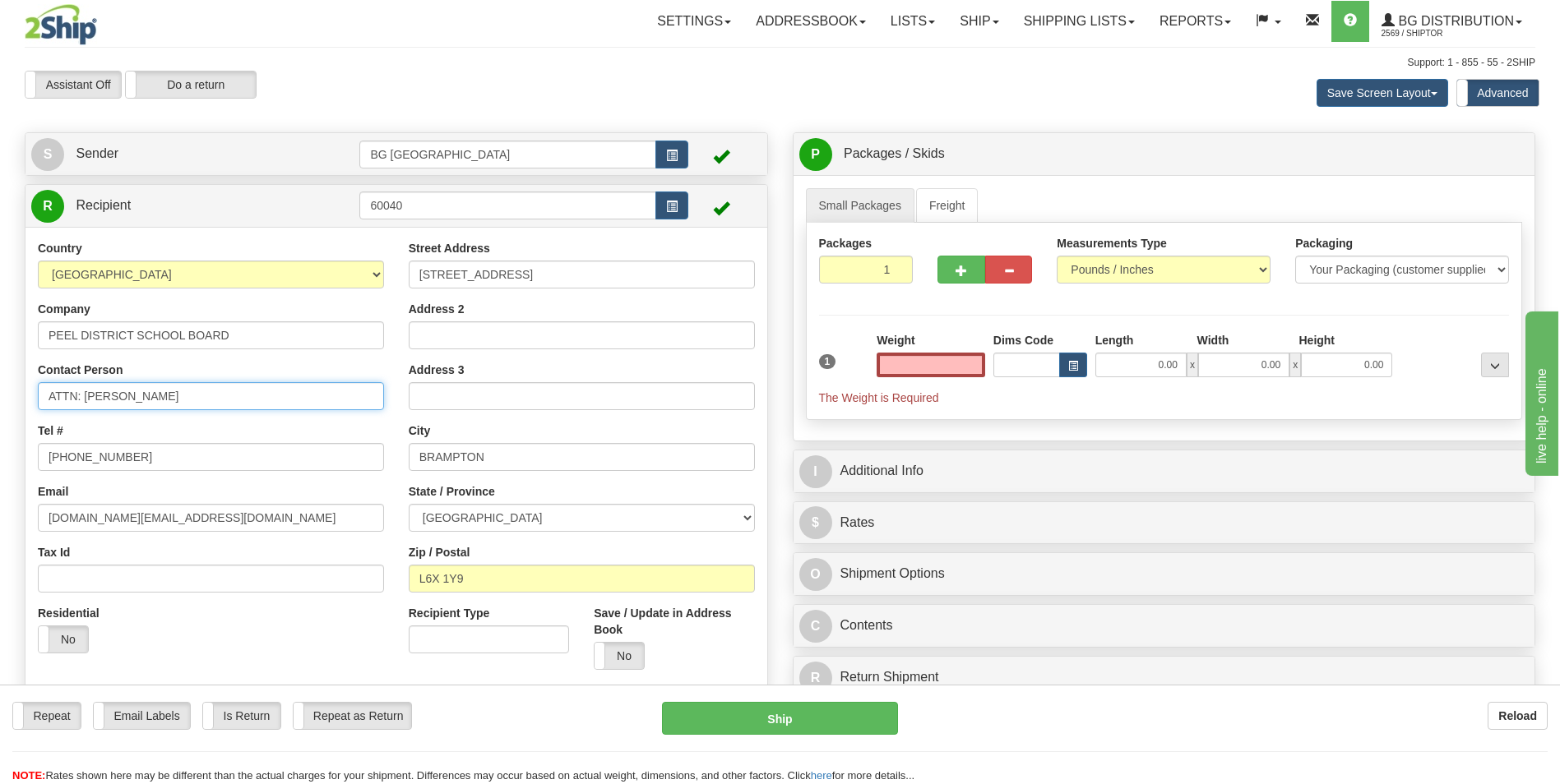
type input "0.00"
drag, startPoint x: 85, startPoint y: 401, endPoint x: 249, endPoint y: 376, distance: 165.9
click at [249, 376] on div "Contact Person ATTN: JAIME TRAVASSOS SR." at bounding box center [210, 386] width 346 height 49
type input "ATTN: DANIEL GILRUTH"
click at [886, 366] on input "0.00" at bounding box center [931, 364] width 109 height 24
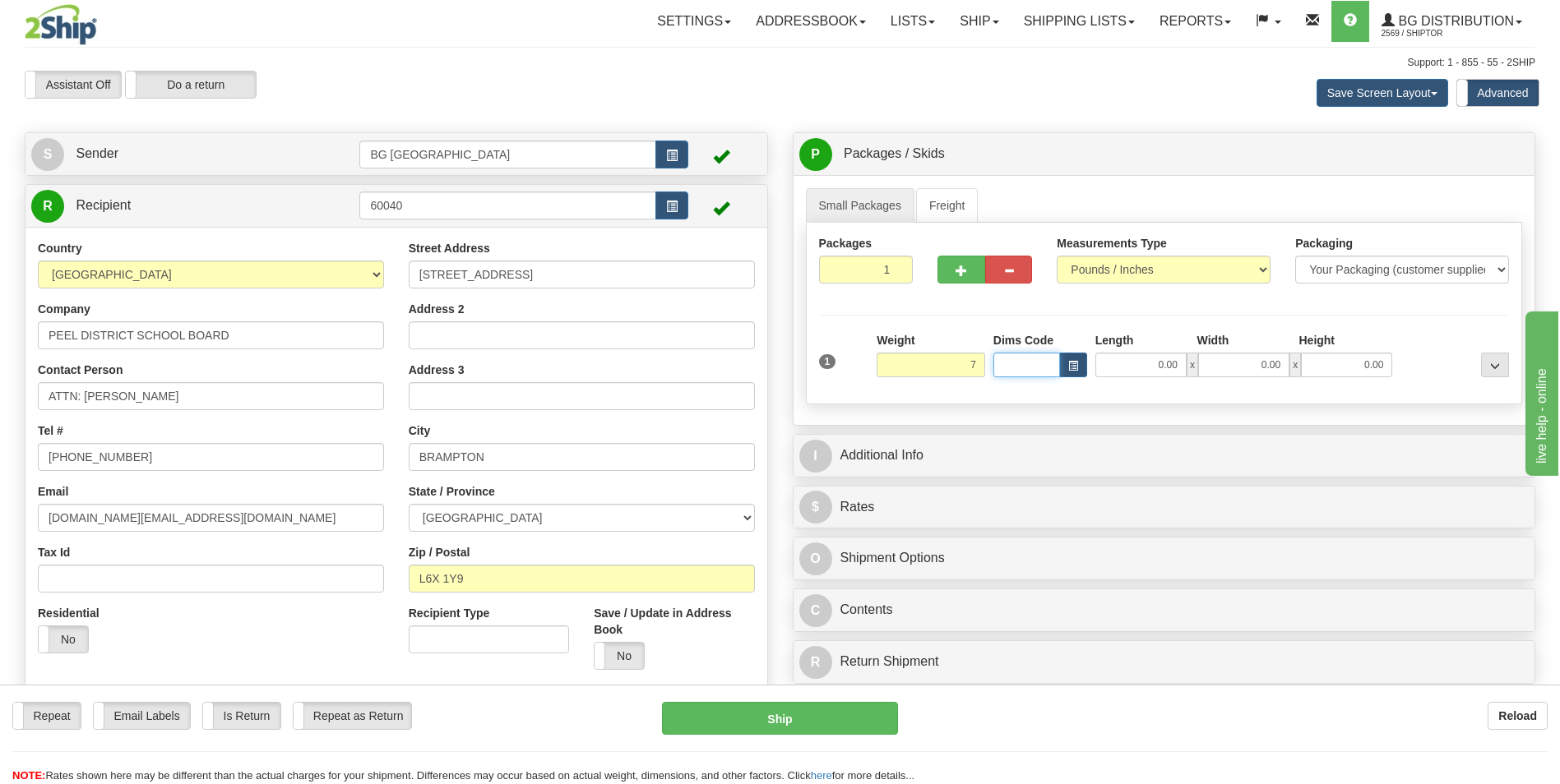
type input "7.00"
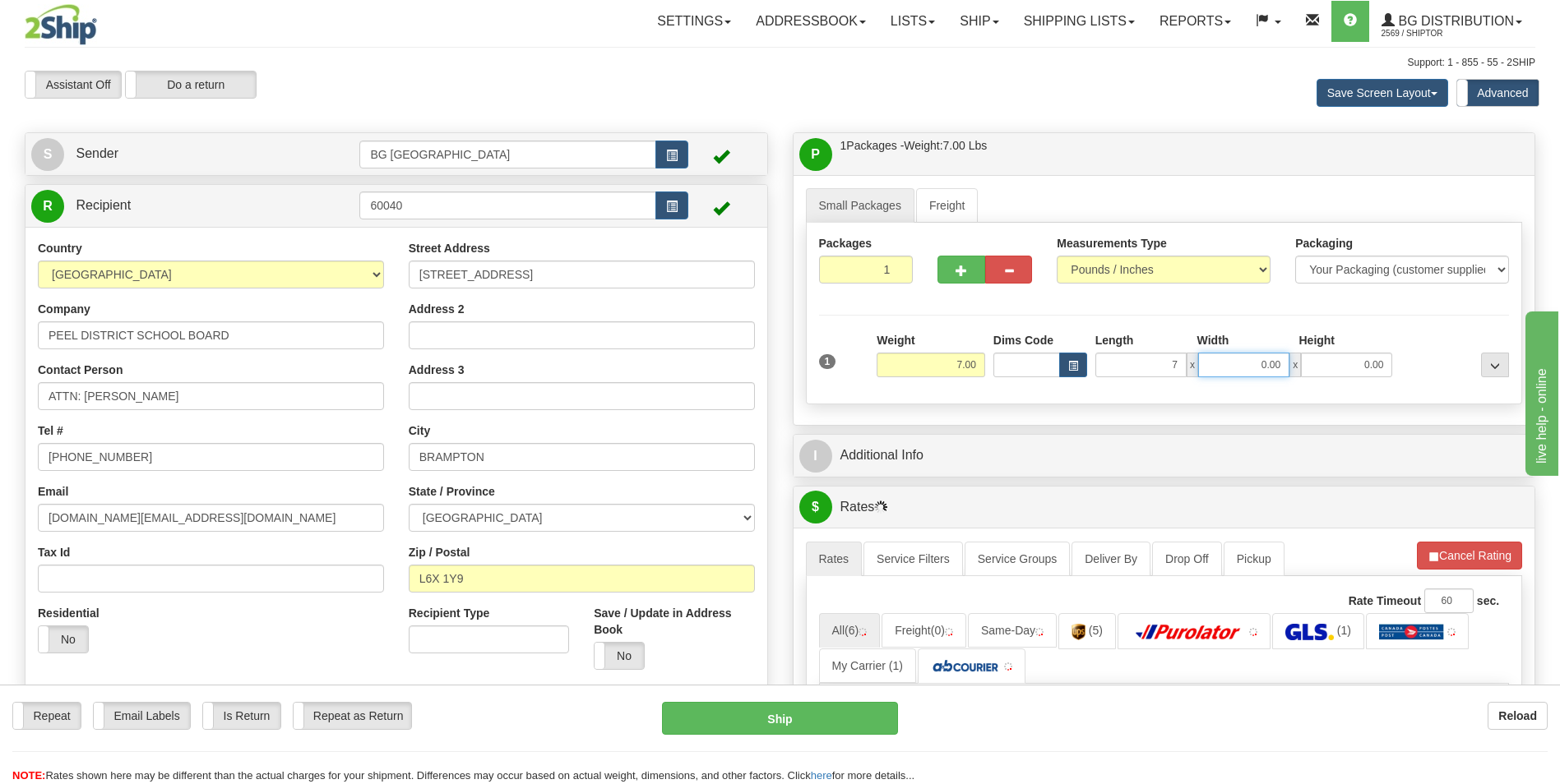
type input "7.00"
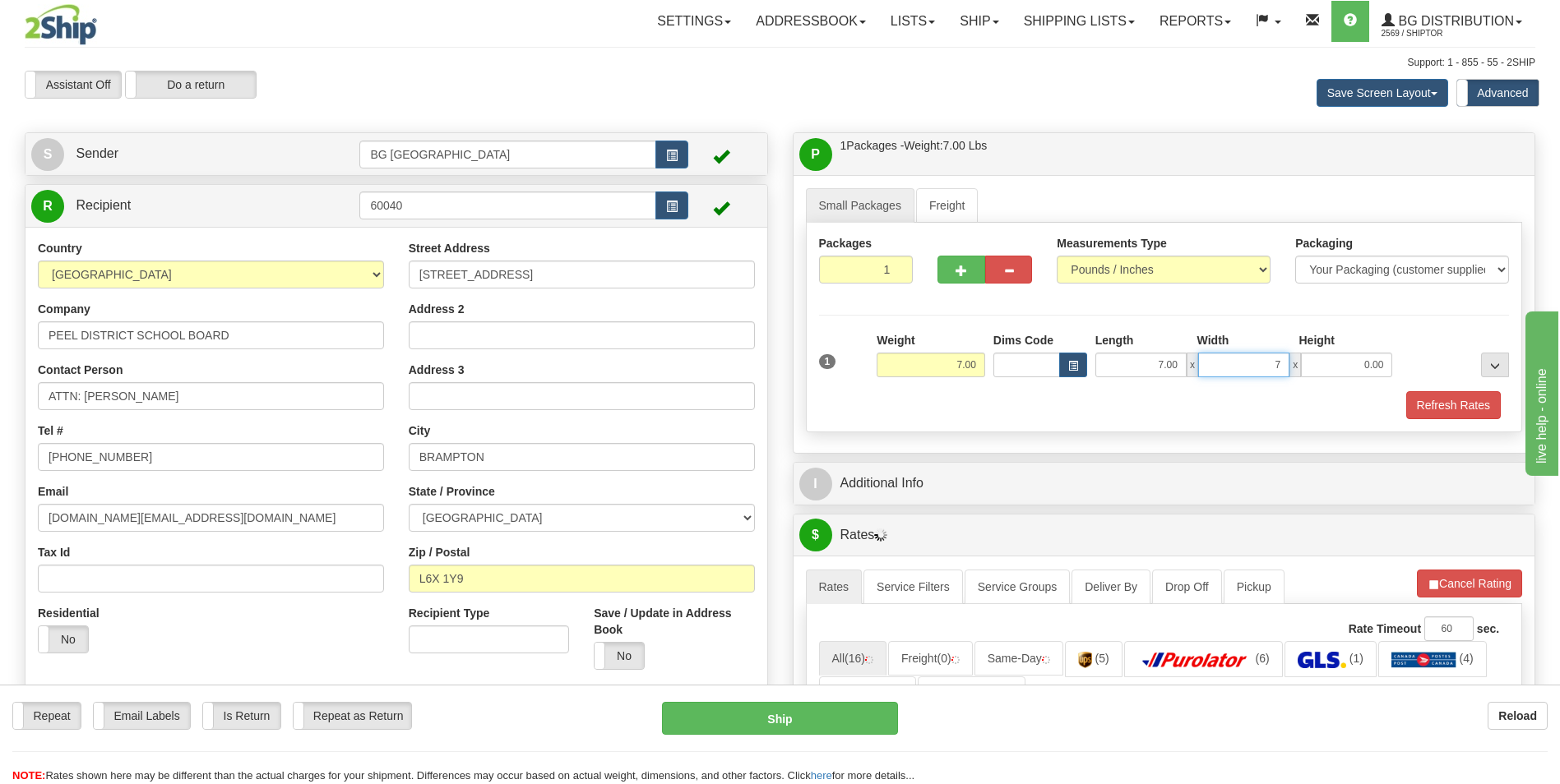
type input "7.00"
type input "6.00"
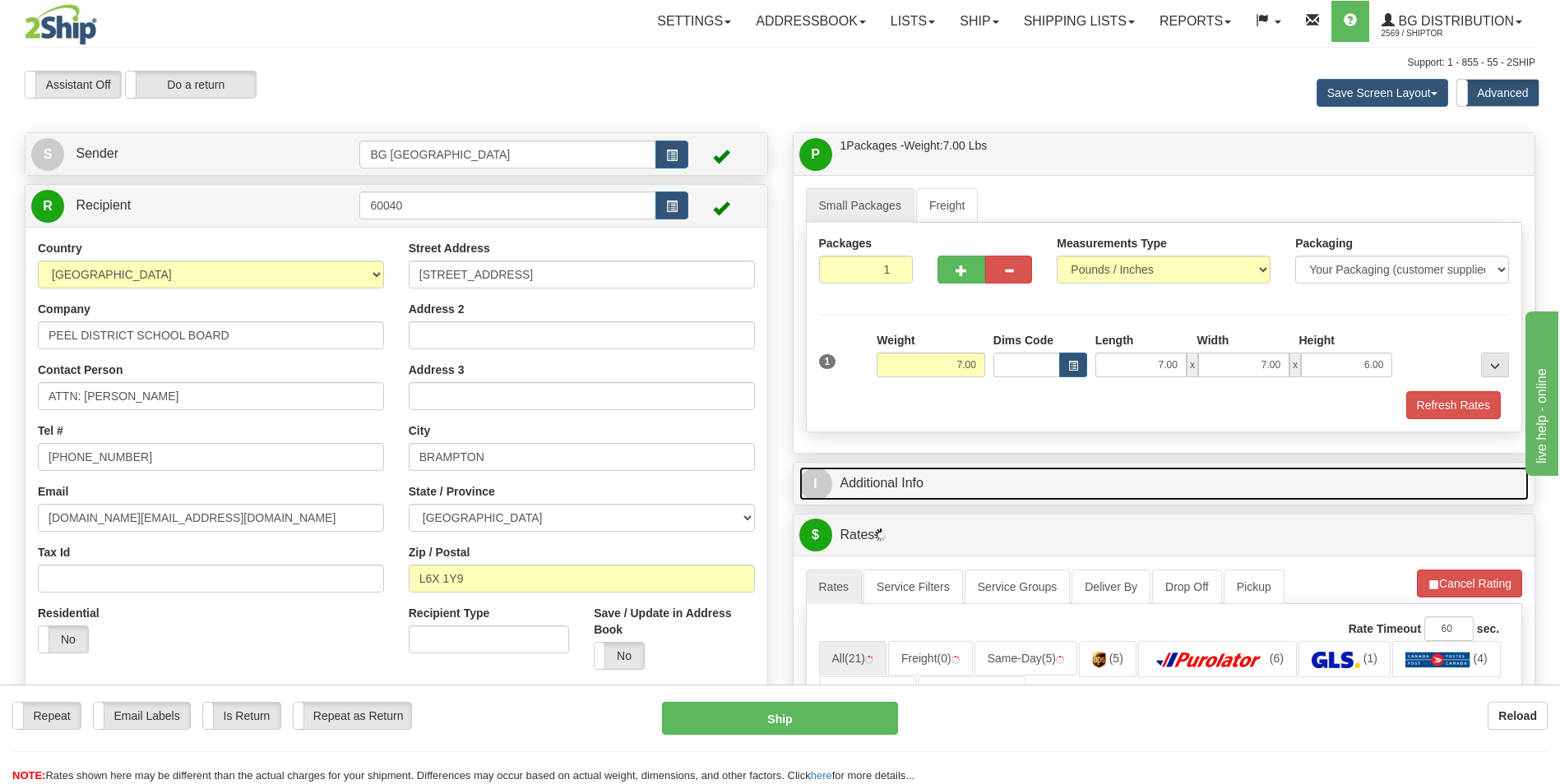
click at [886, 479] on link "I Additional Info" at bounding box center [1165, 484] width 730 height 34
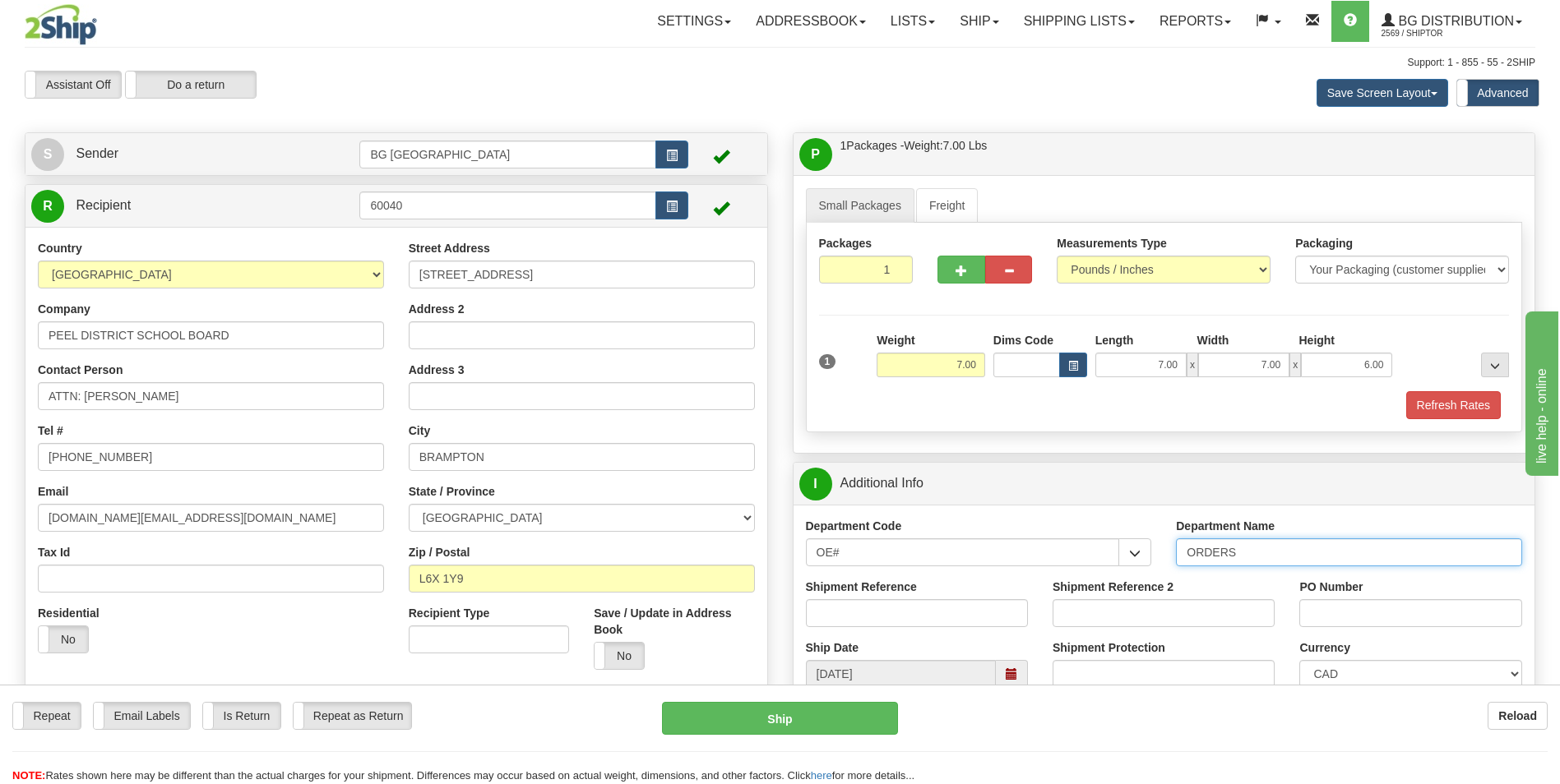
click at [1256, 543] on input "ORDERS" at bounding box center [1349, 552] width 346 height 28
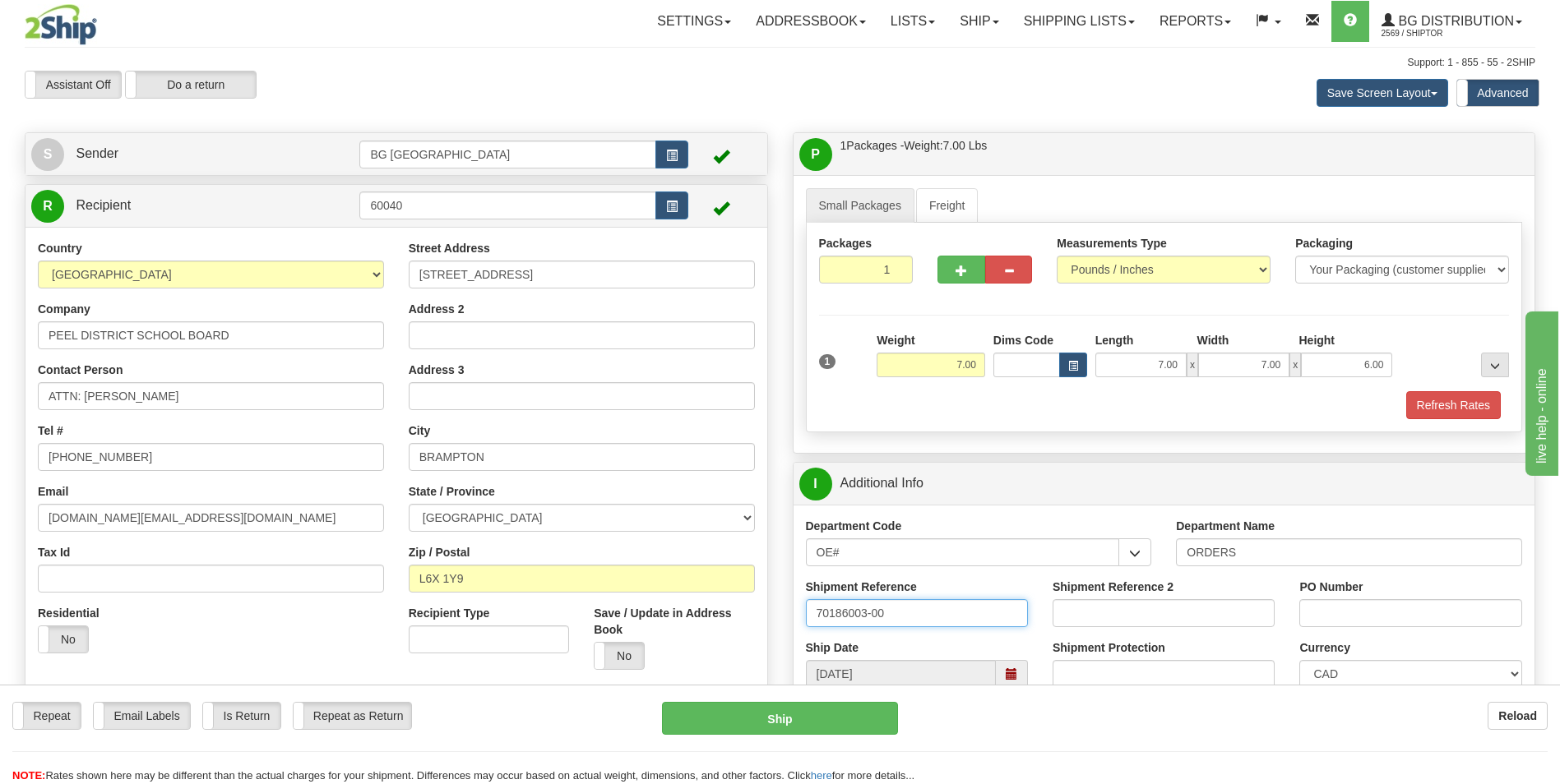
type input "70186003-00"
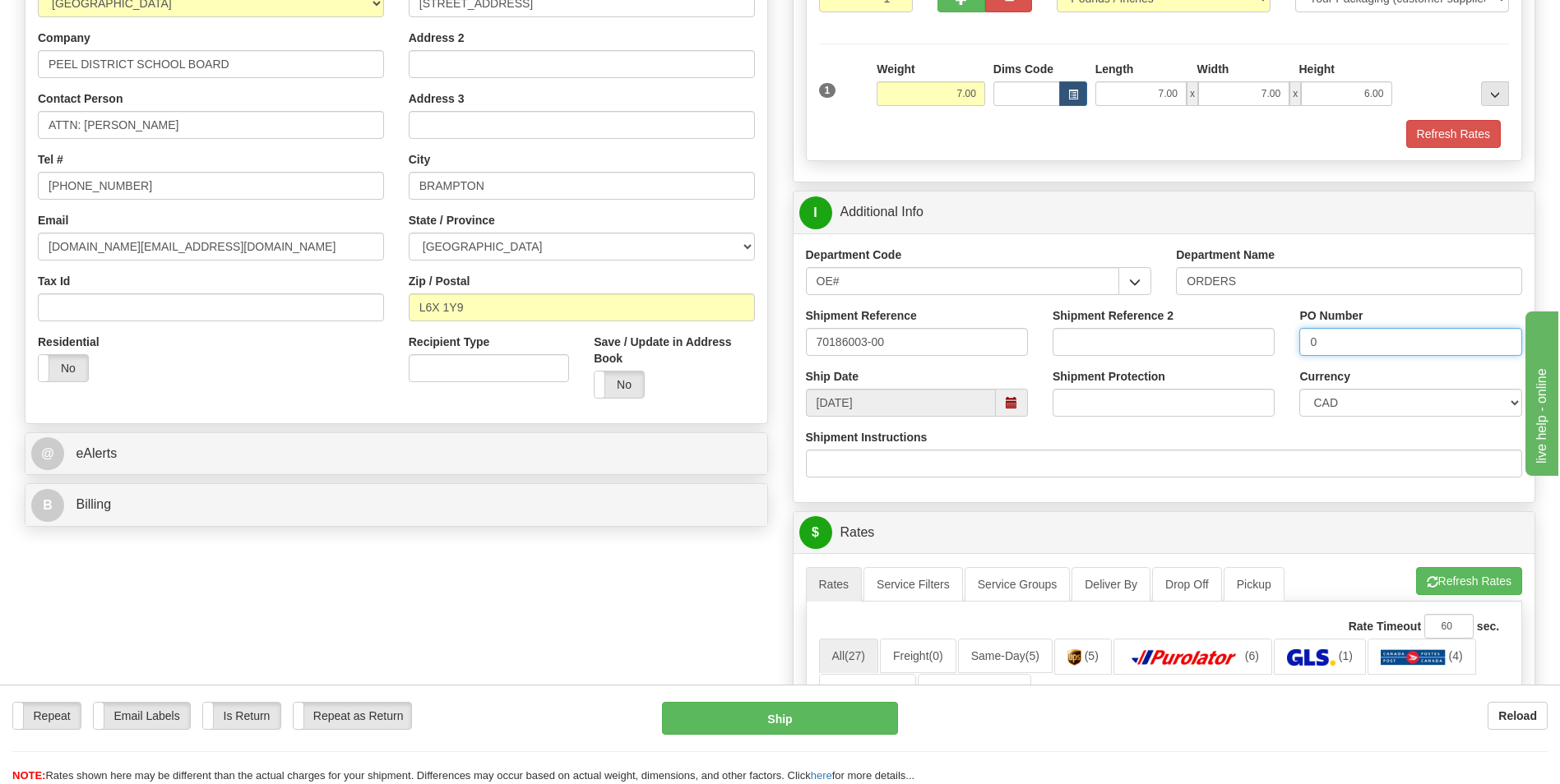
scroll to position [329, 0]
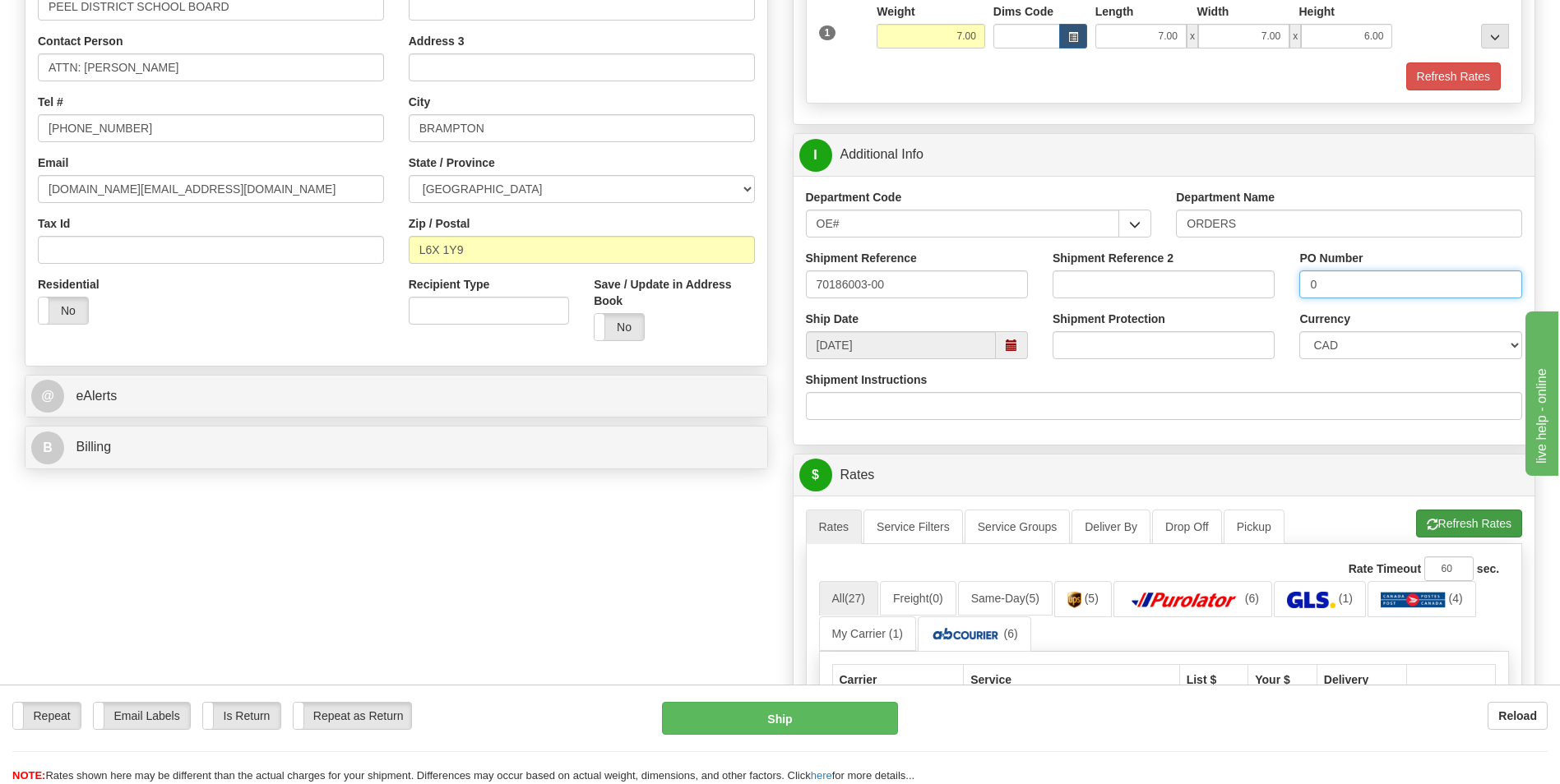
type input "0"
click at [1447, 530] on button "Refresh Rates" at bounding box center [1469, 523] width 106 height 28
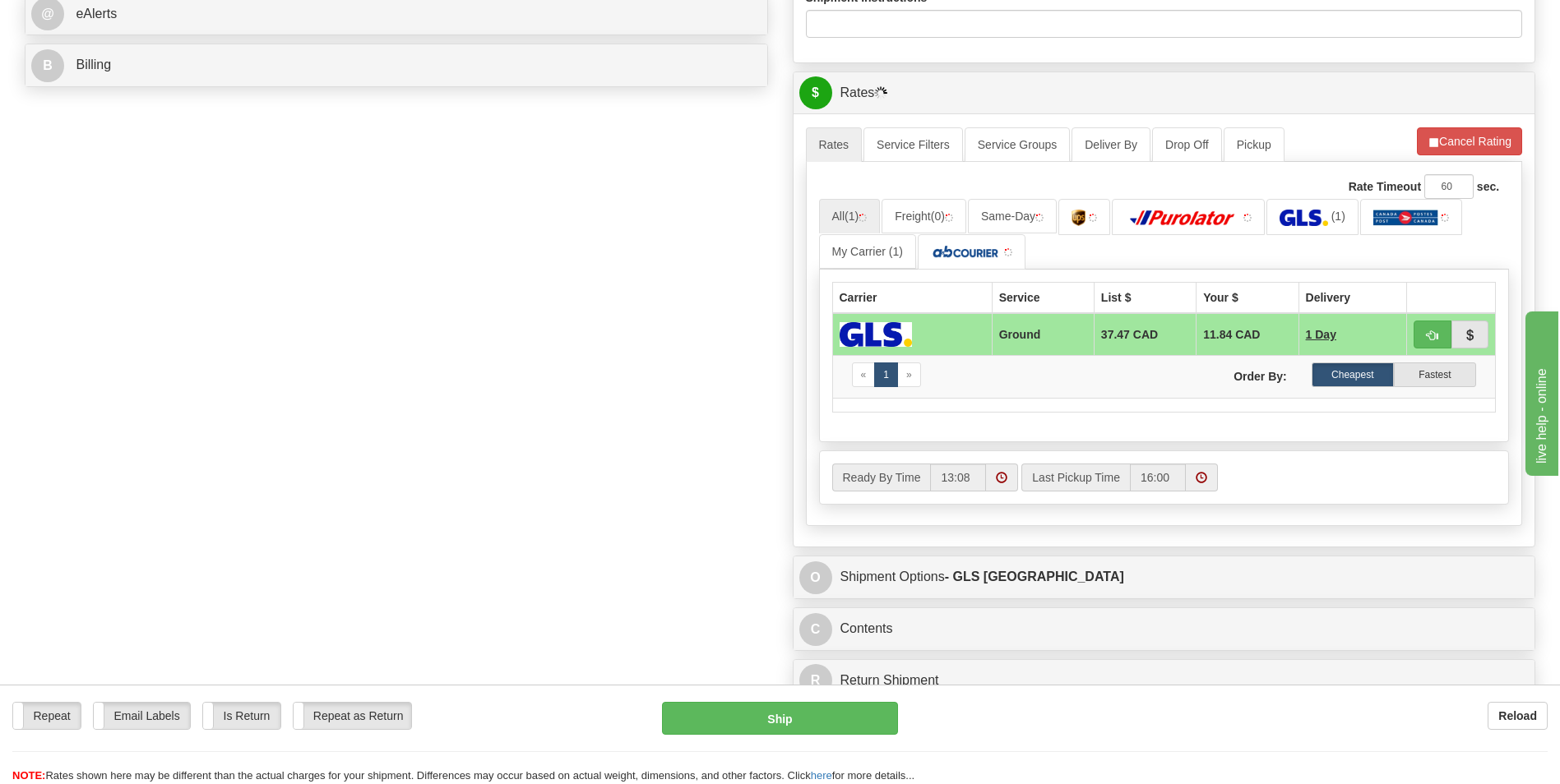
scroll to position [740, 0]
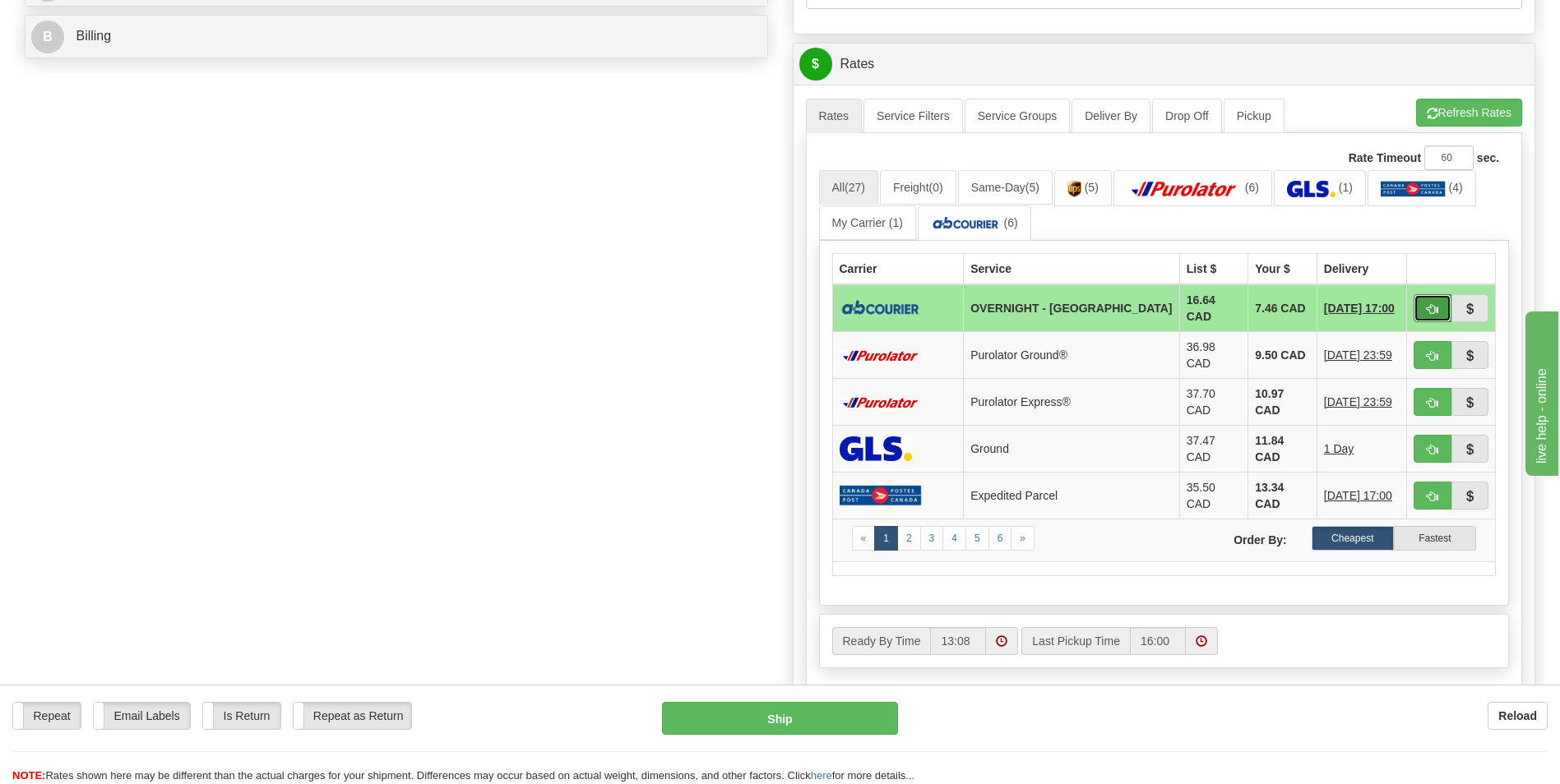
click at [1430, 305] on span "button" at bounding box center [1433, 310] width 12 height 11
type input "4"
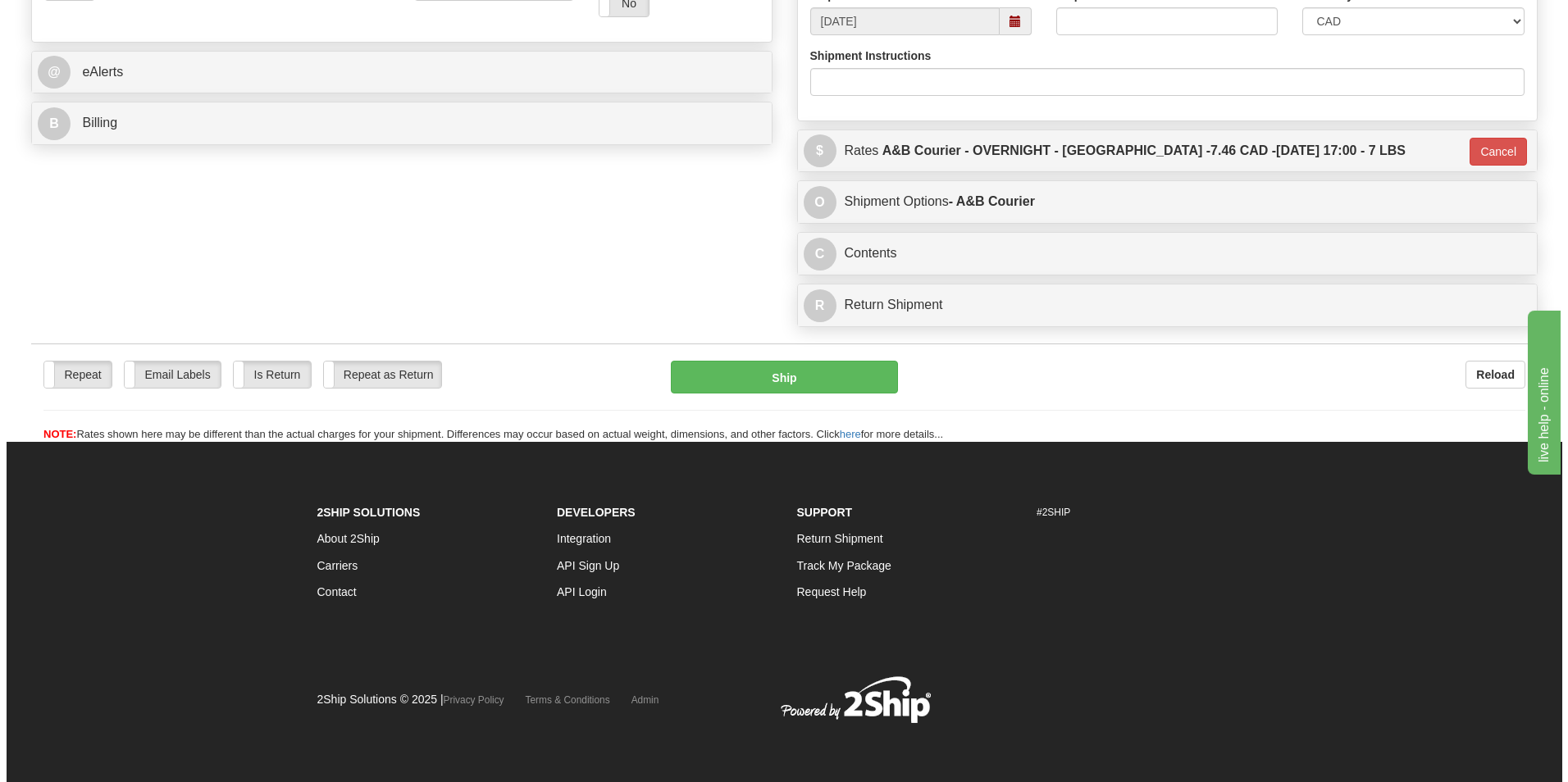
scroll to position [651, 0]
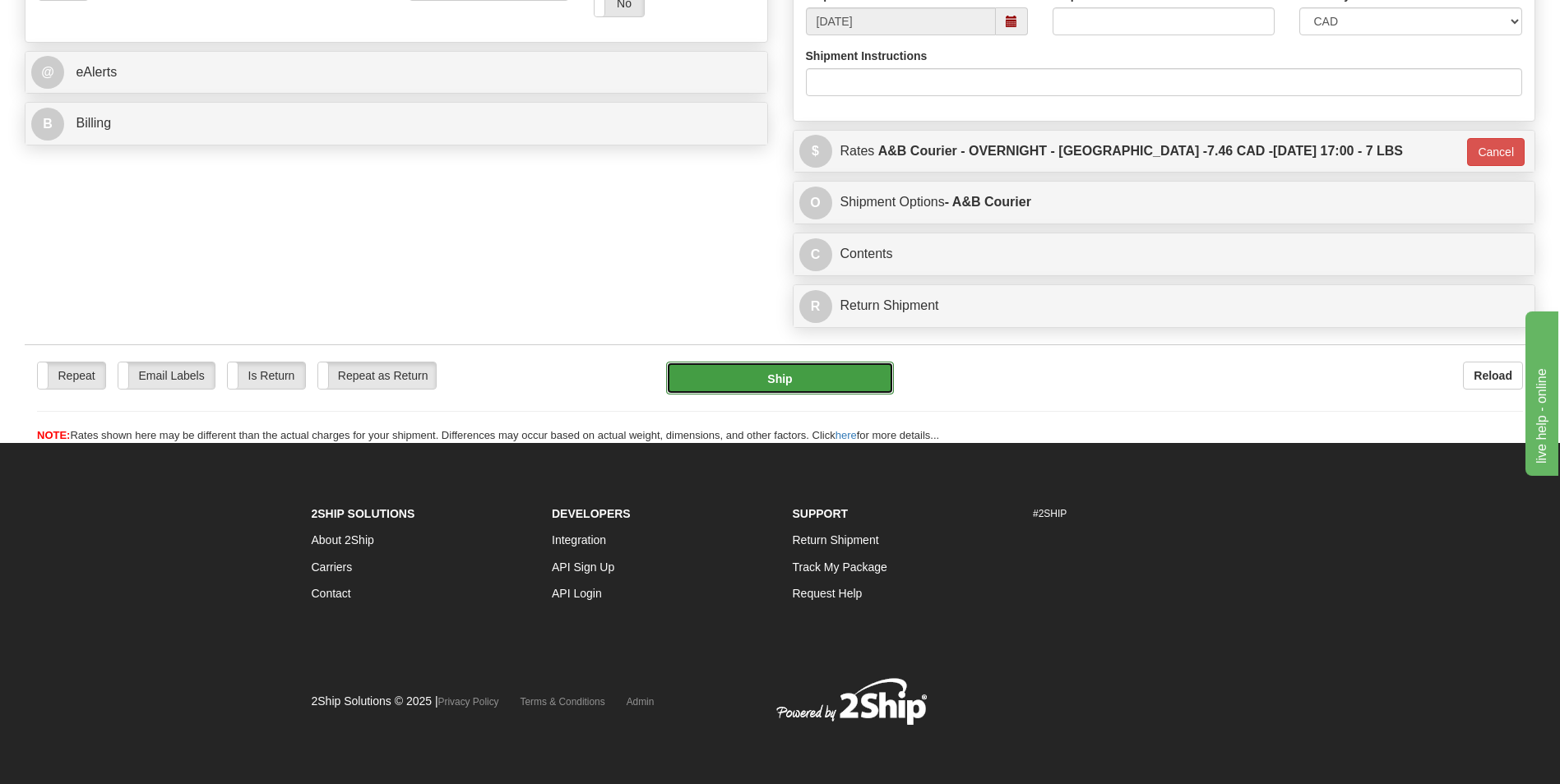
click at [827, 371] on button "Ship" at bounding box center [780, 378] width 227 height 33
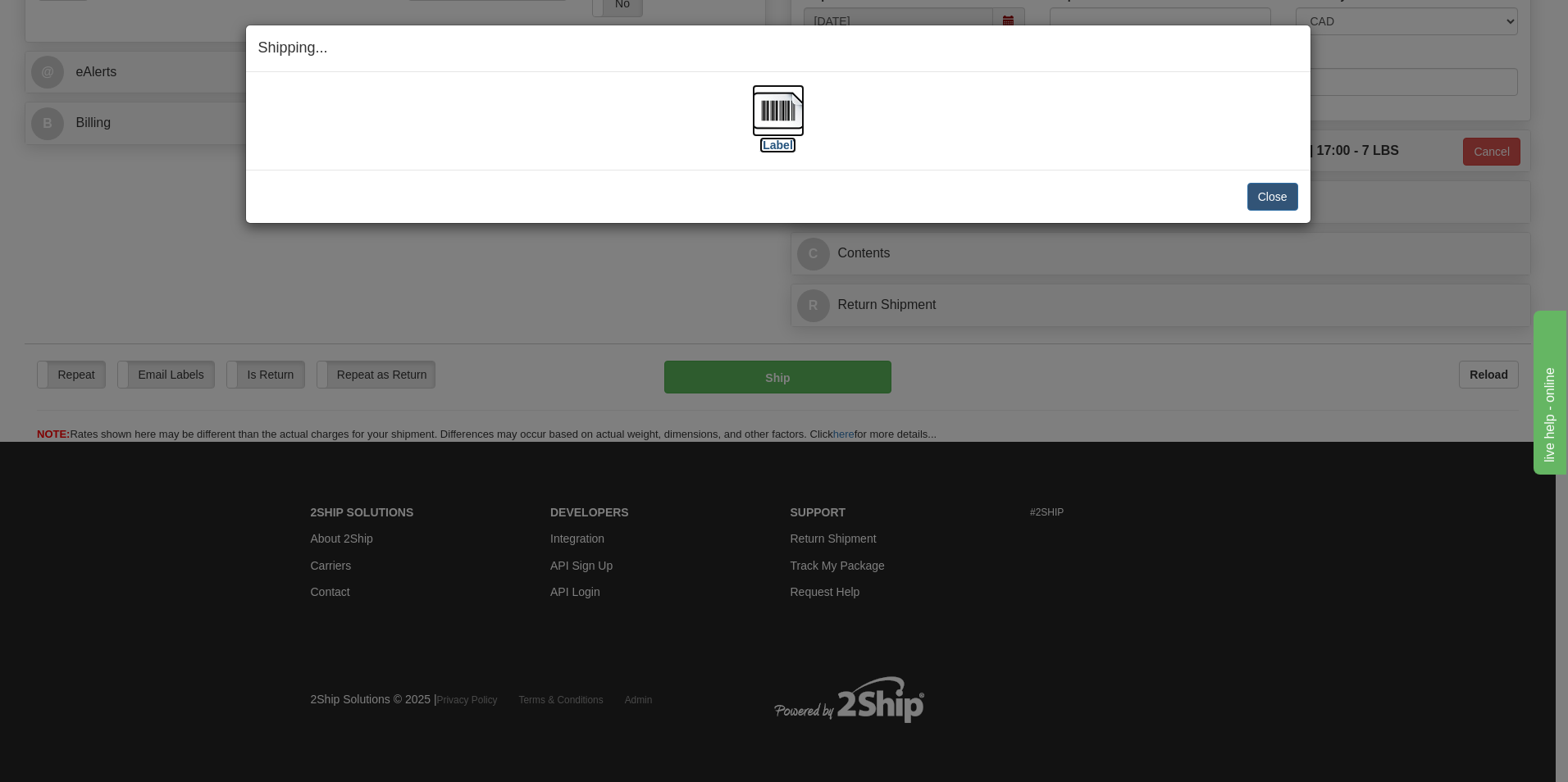
click at [778, 105] on img at bounding box center [778, 111] width 53 height 53
click at [1278, 190] on button "Close" at bounding box center [1272, 196] width 51 height 28
